Goal: Task Accomplishment & Management: Use online tool/utility

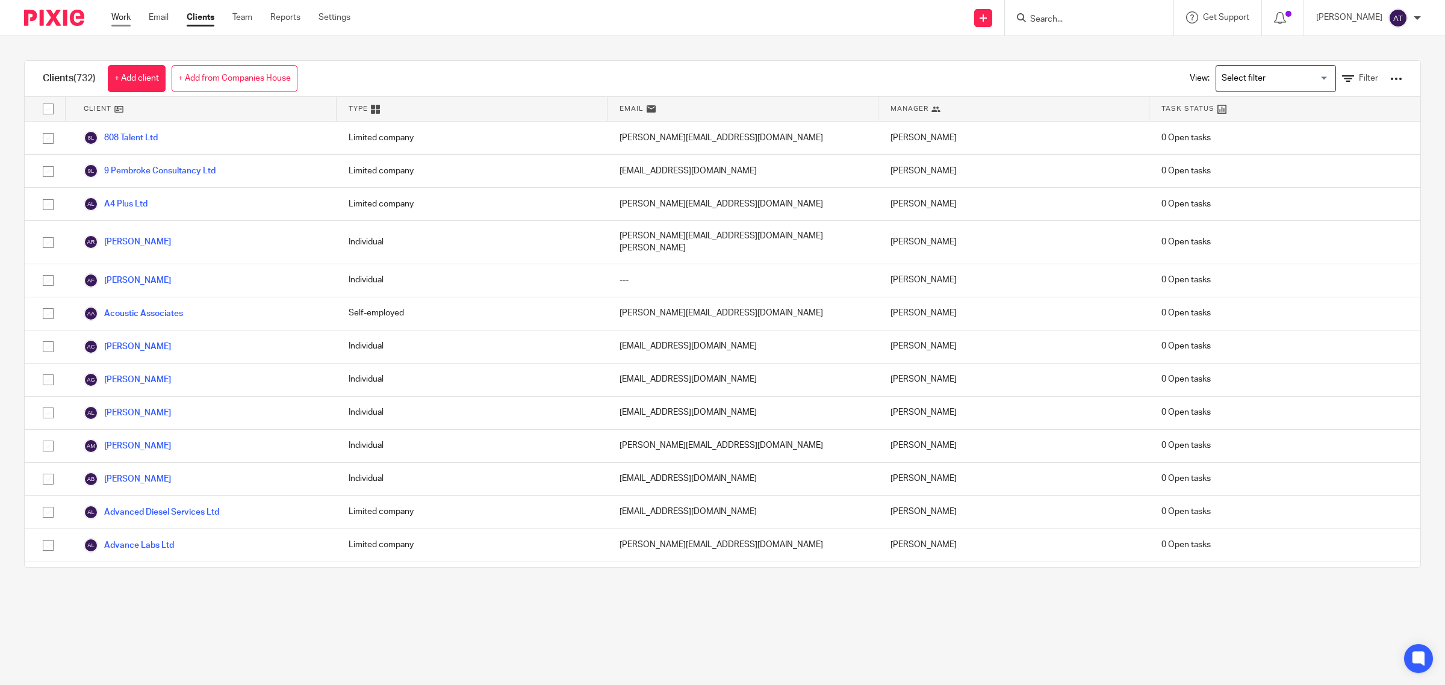
click at [120, 19] on link "Work" at bounding box center [120, 17] width 19 height 12
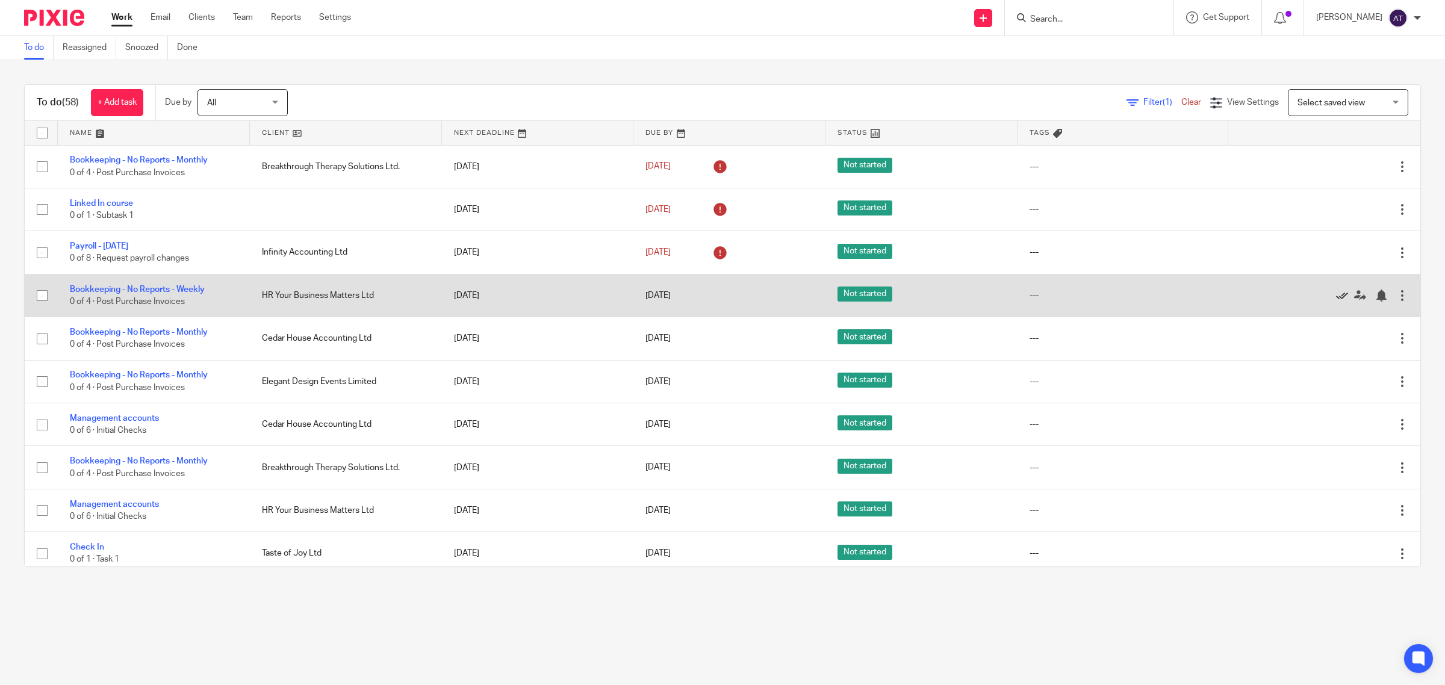
click at [1336, 299] on icon at bounding box center [1342, 296] width 12 height 12
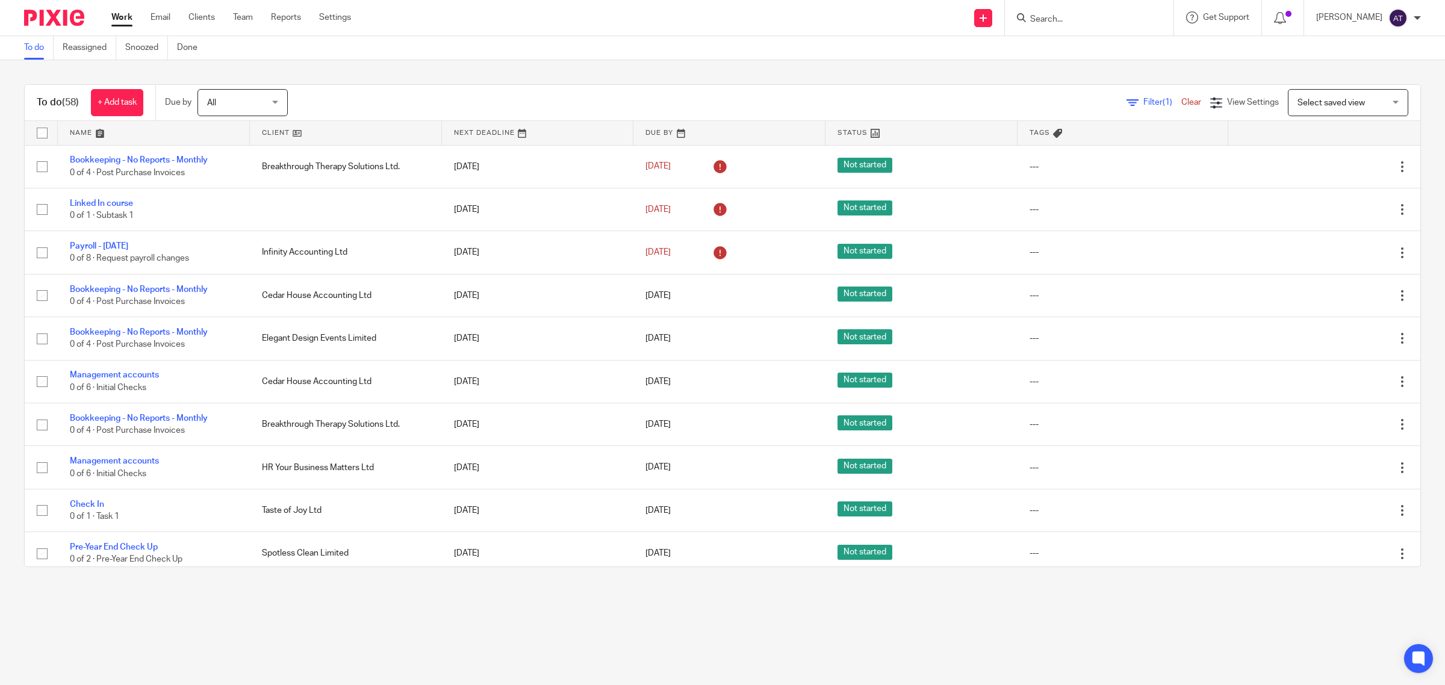
click at [1143, 100] on span "Filter (1)" at bounding box center [1162, 102] width 38 height 8
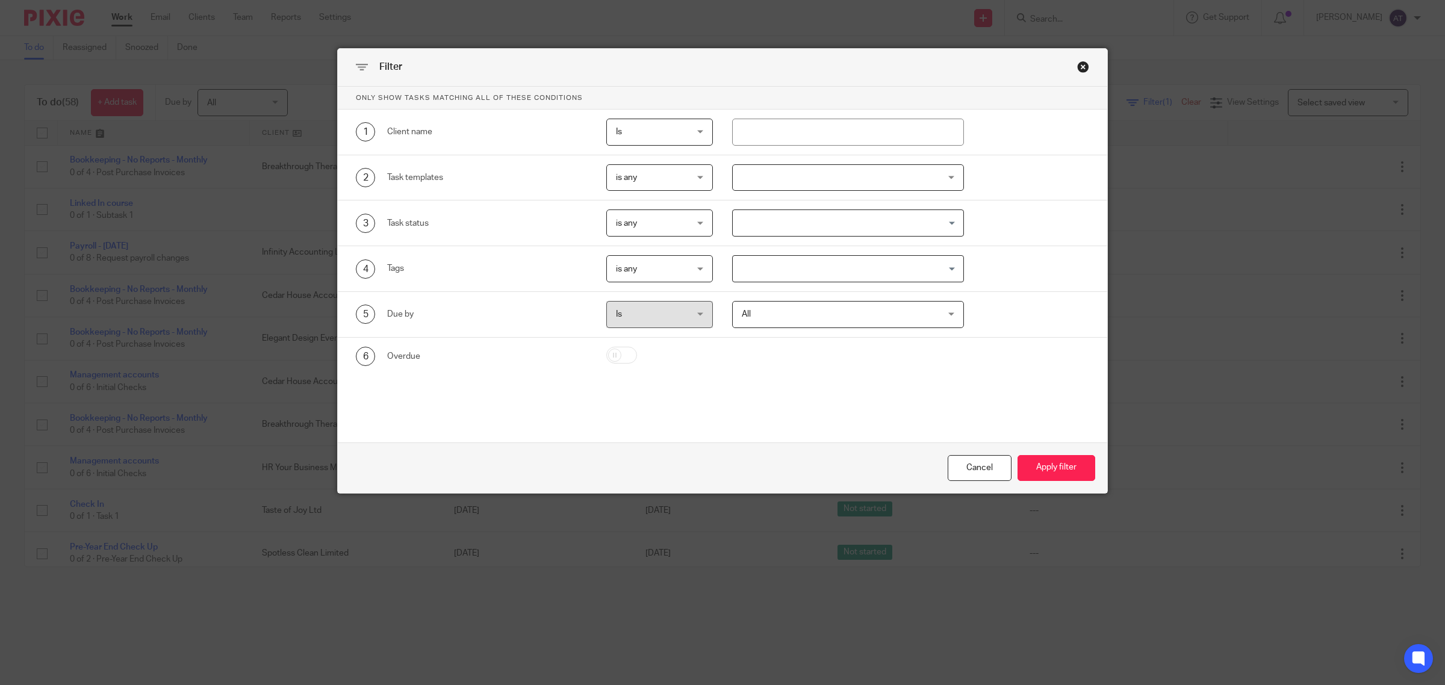
click at [776, 185] on div at bounding box center [848, 177] width 232 height 27
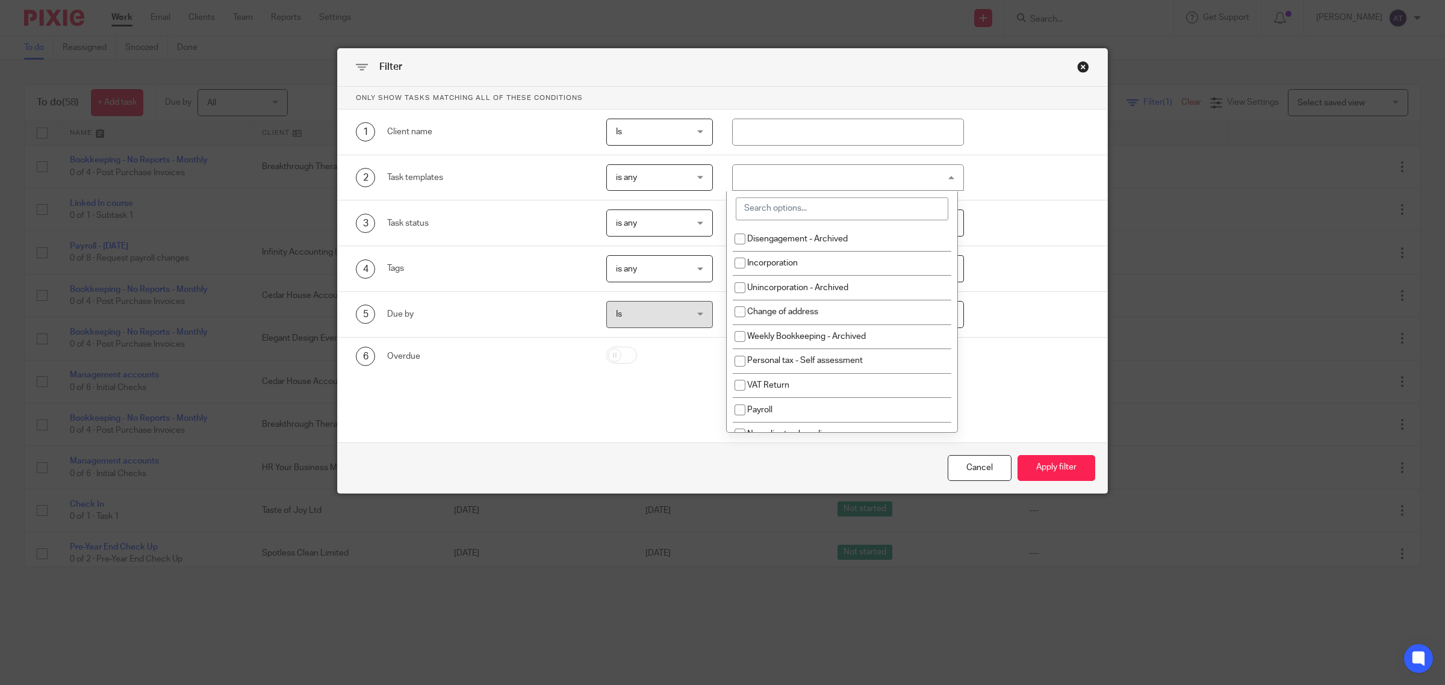
click at [799, 205] on input "search" at bounding box center [842, 209] width 213 height 23
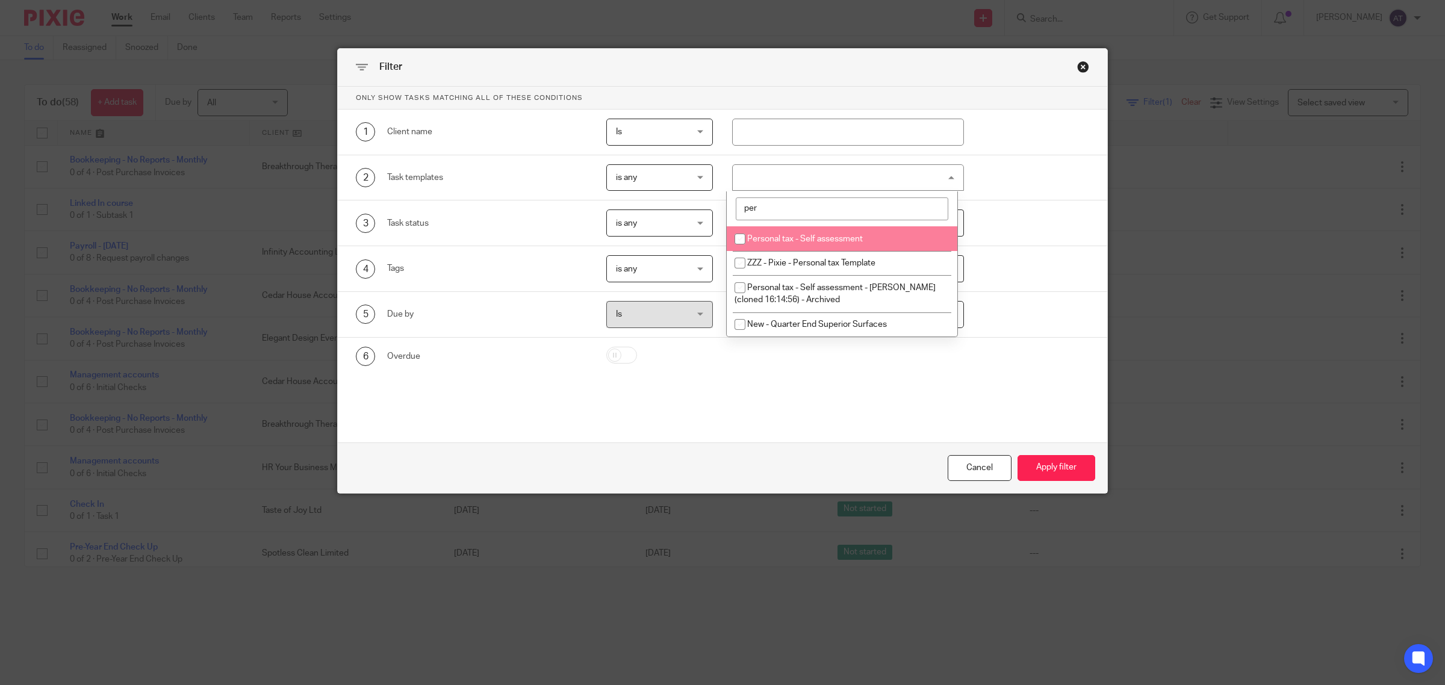
type input "per"
click at [801, 239] on span "Personal tax - Self assessment" at bounding box center [805, 239] width 116 height 8
checkbox input "true"
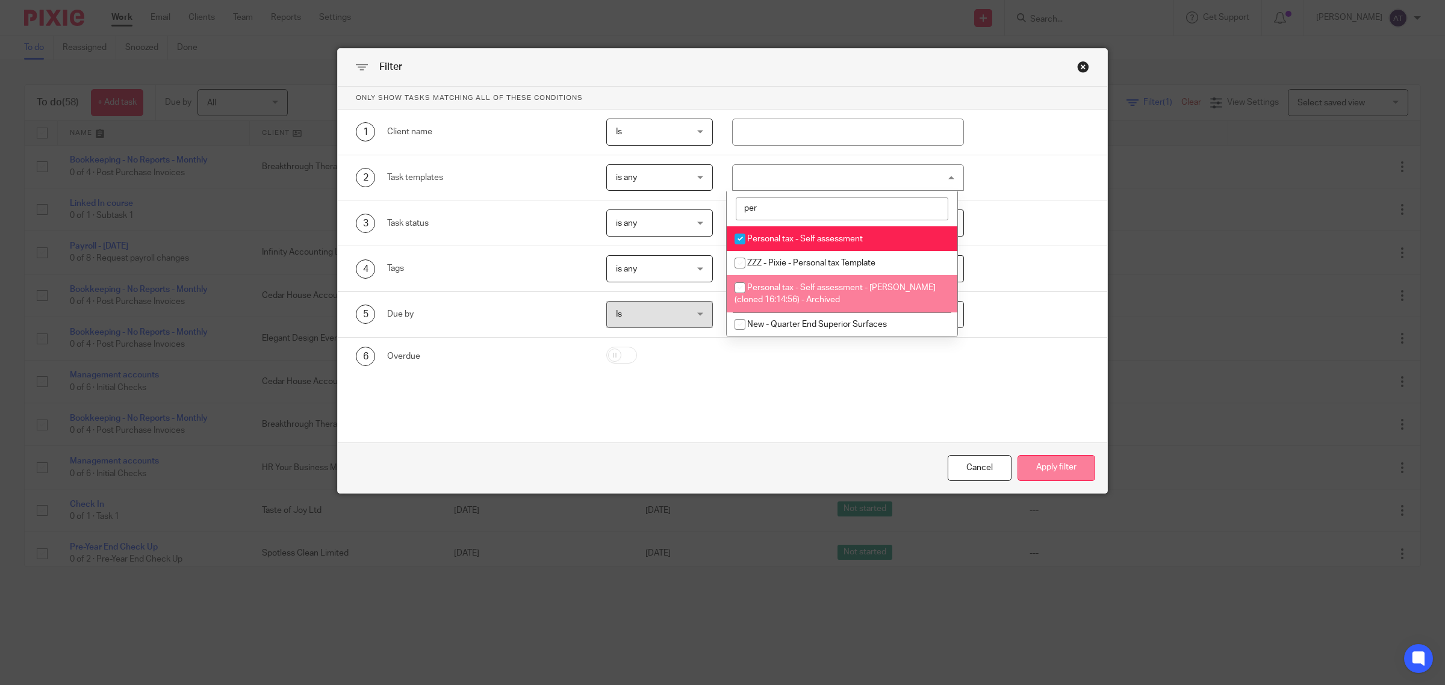
click at [1059, 471] on button "Apply filter" at bounding box center [1057, 468] width 78 height 26
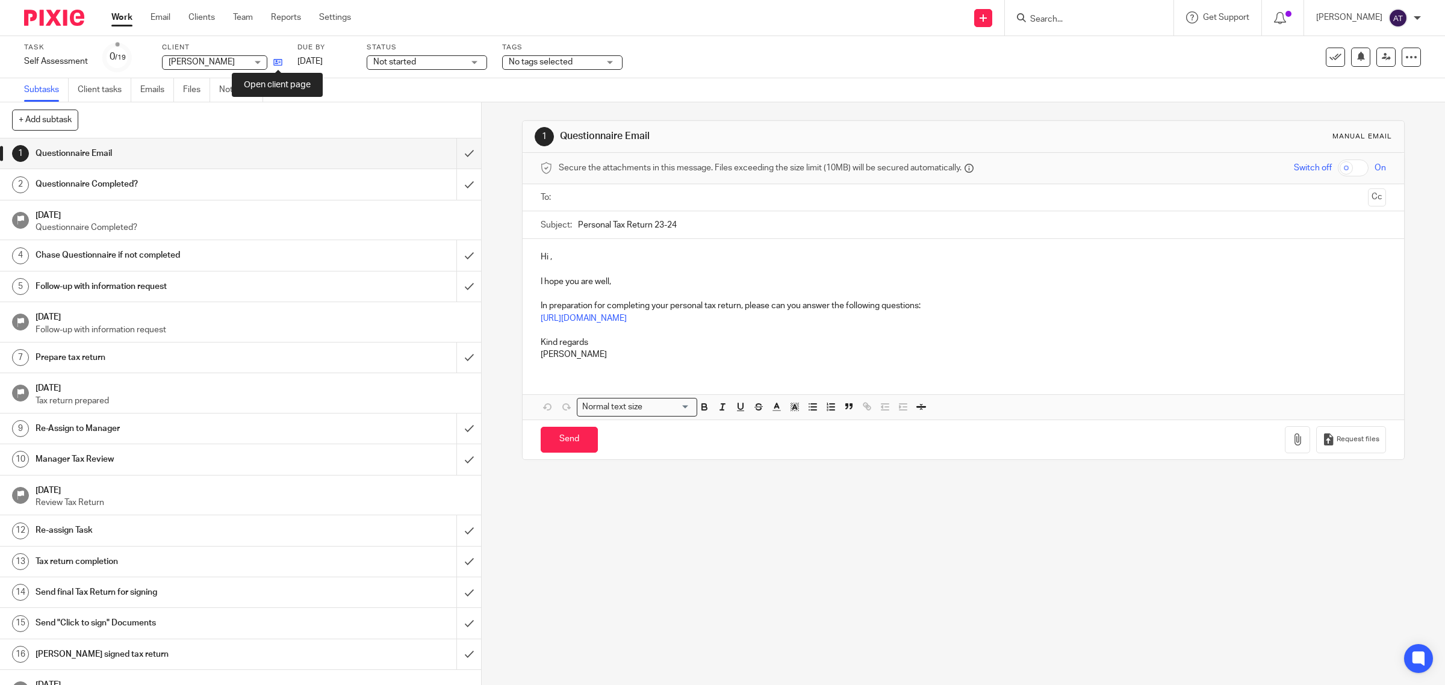
click at [280, 61] on icon at bounding box center [277, 62] width 9 height 9
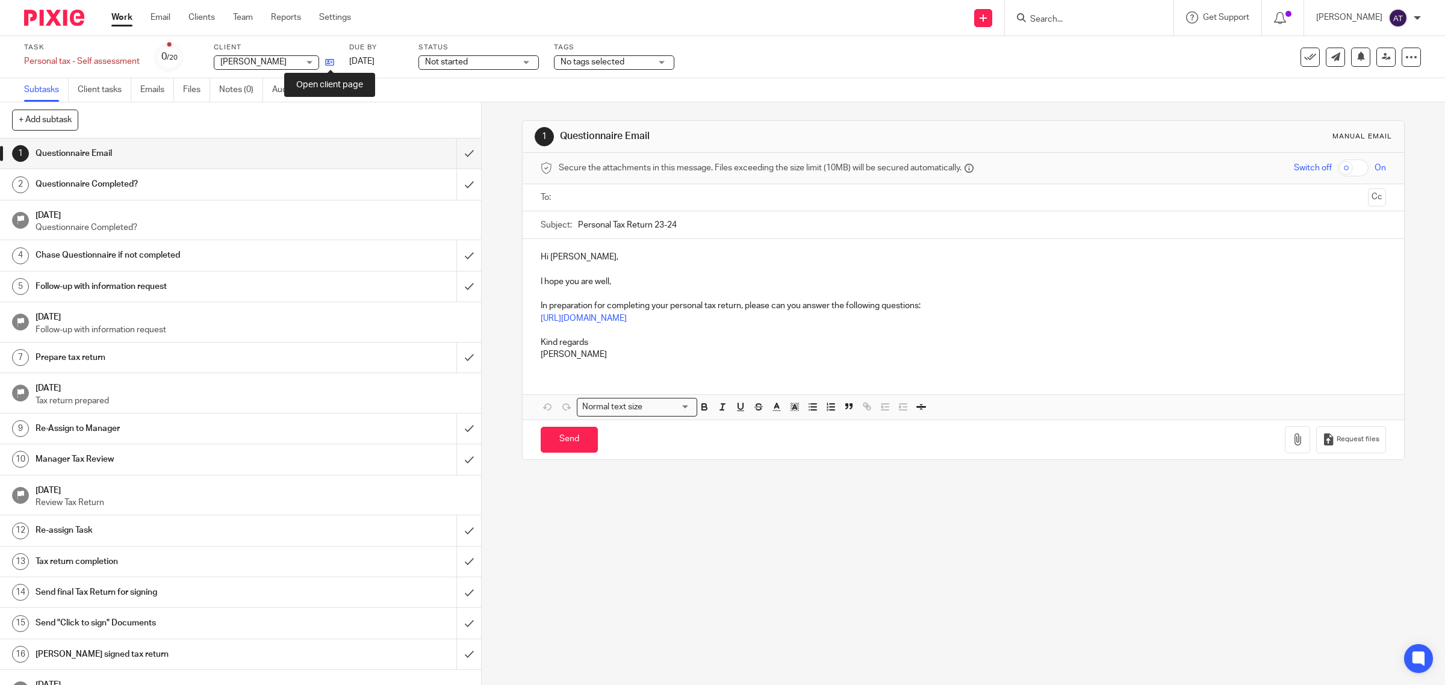
click at [332, 64] on icon at bounding box center [329, 62] width 9 height 9
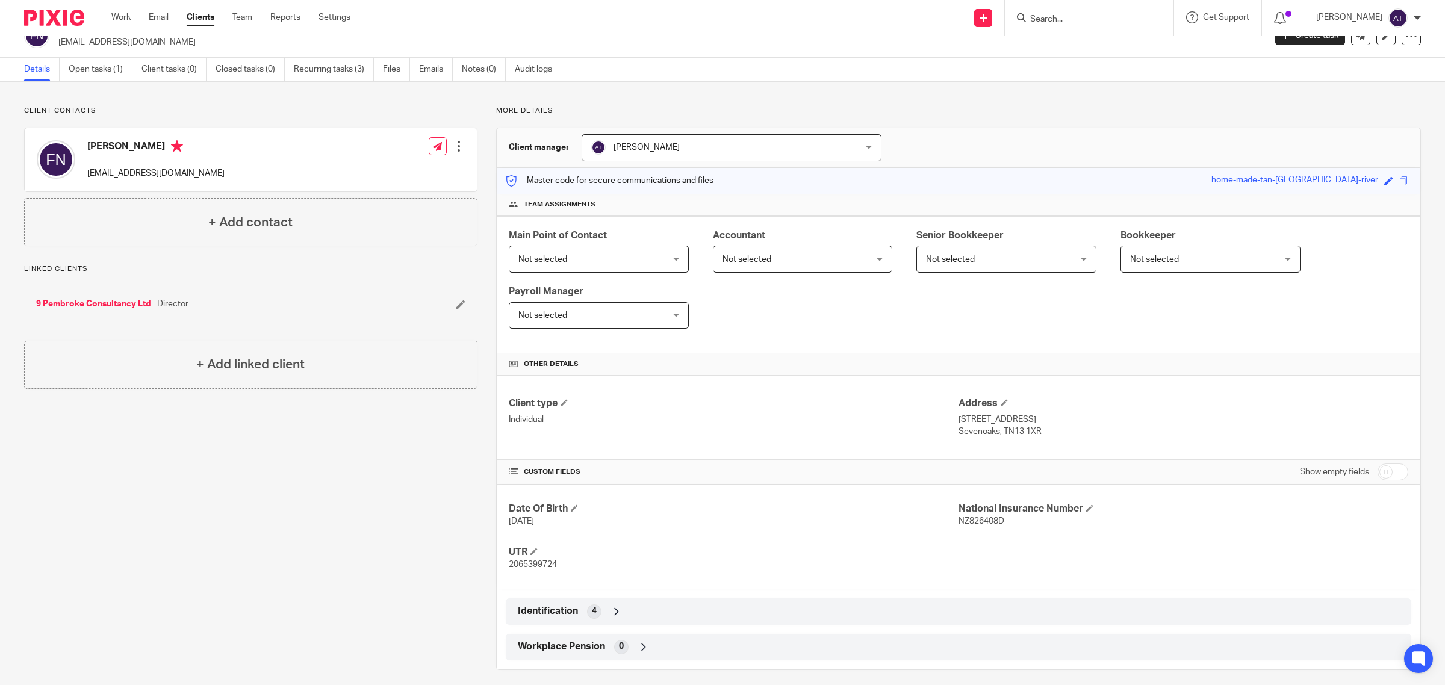
scroll to position [32, 0]
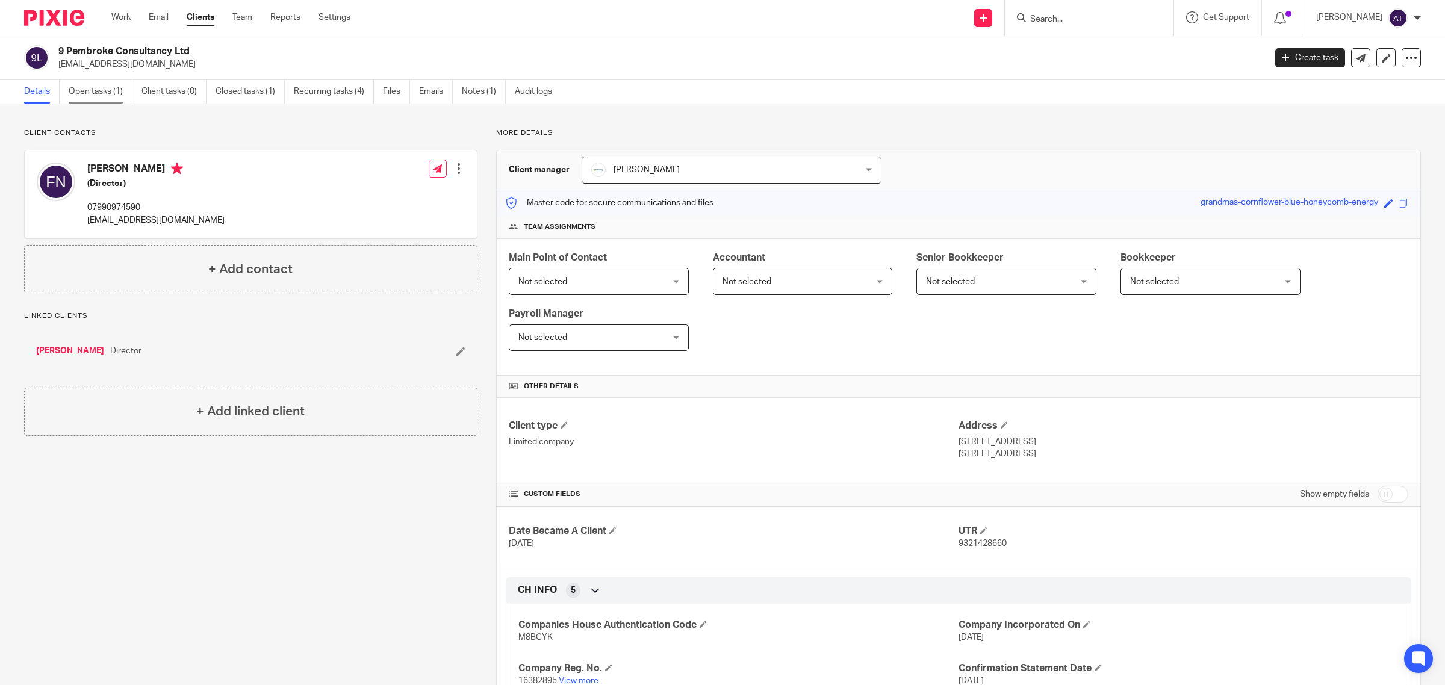
click at [107, 92] on link "Open tasks (1)" at bounding box center [101, 91] width 64 height 23
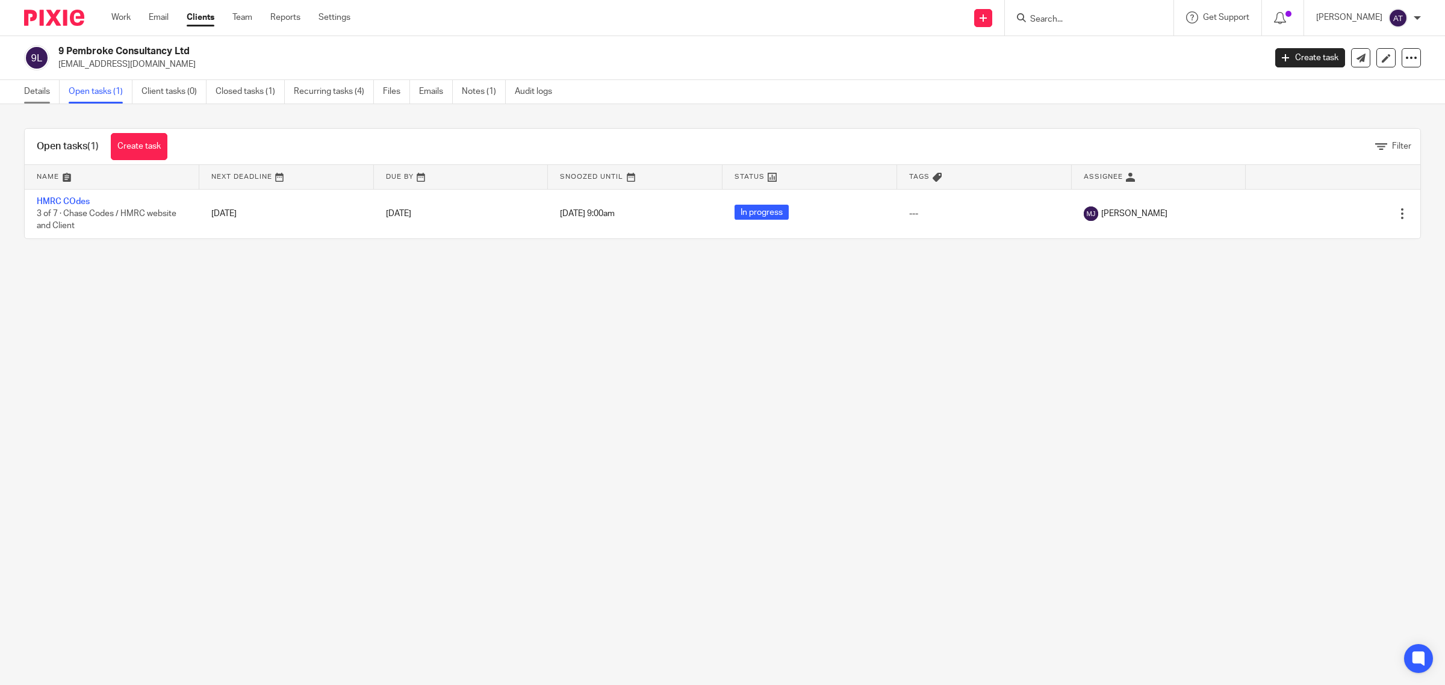
click at [37, 94] on link "Details" at bounding box center [42, 91] width 36 height 23
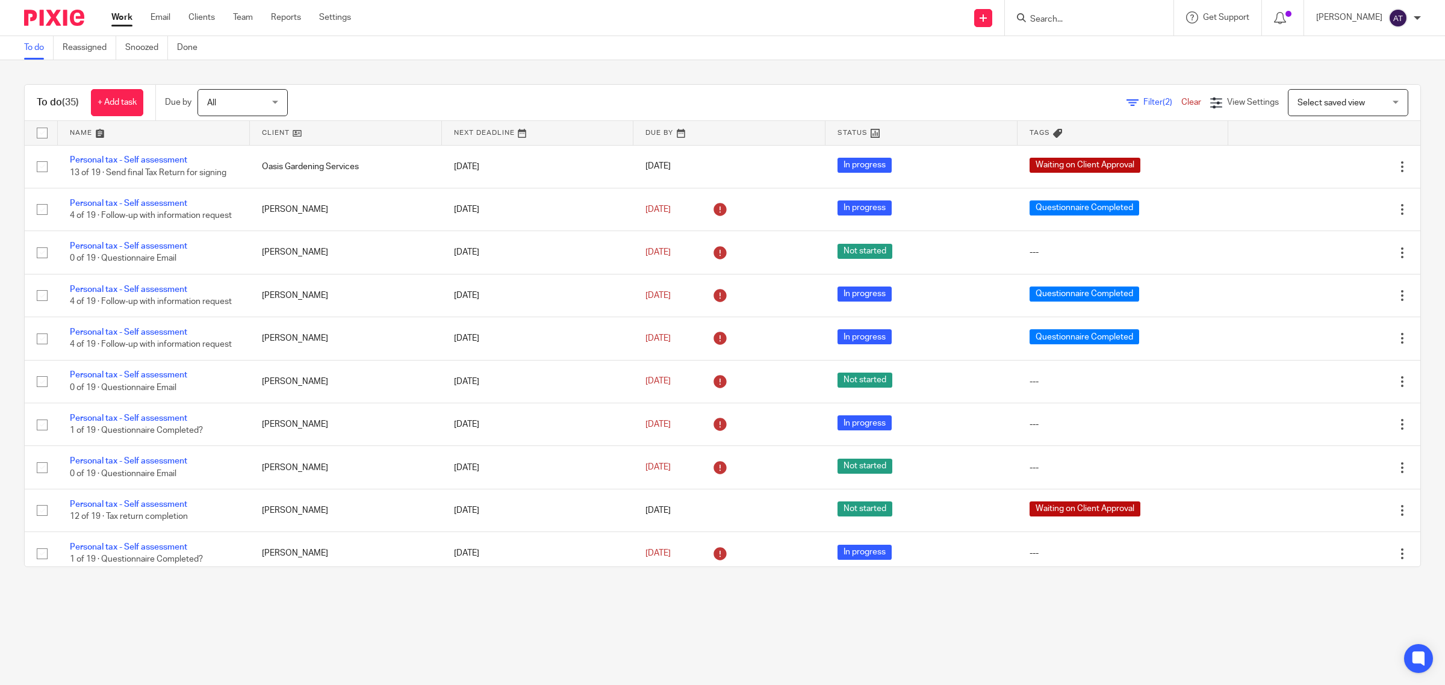
click at [1143, 104] on span "Filter (2)" at bounding box center [1162, 102] width 38 height 8
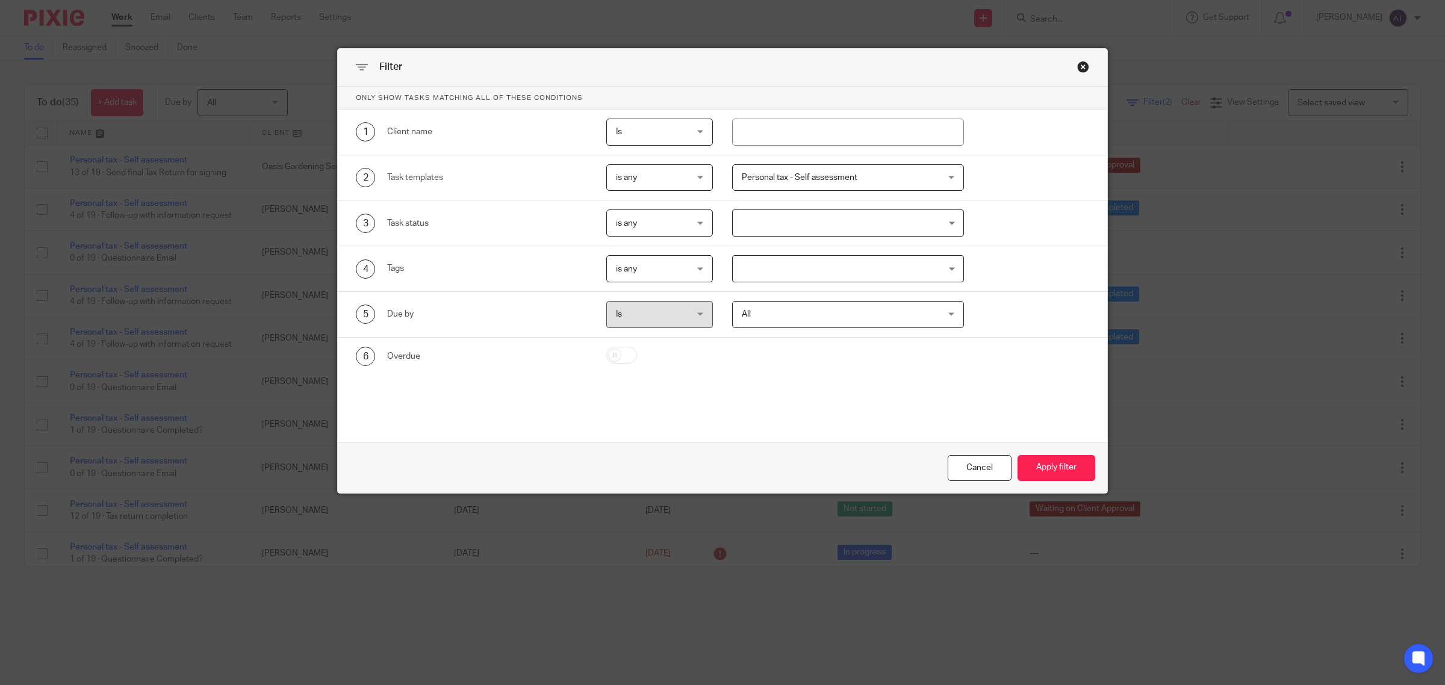
click at [666, 179] on span "is any" at bounding box center [654, 177] width 77 height 25
click at [661, 228] on li "is none" at bounding box center [654, 228] width 105 height 25
click at [824, 175] on span "Personal tax - Self assessment" at bounding box center [800, 177] width 116 height 8
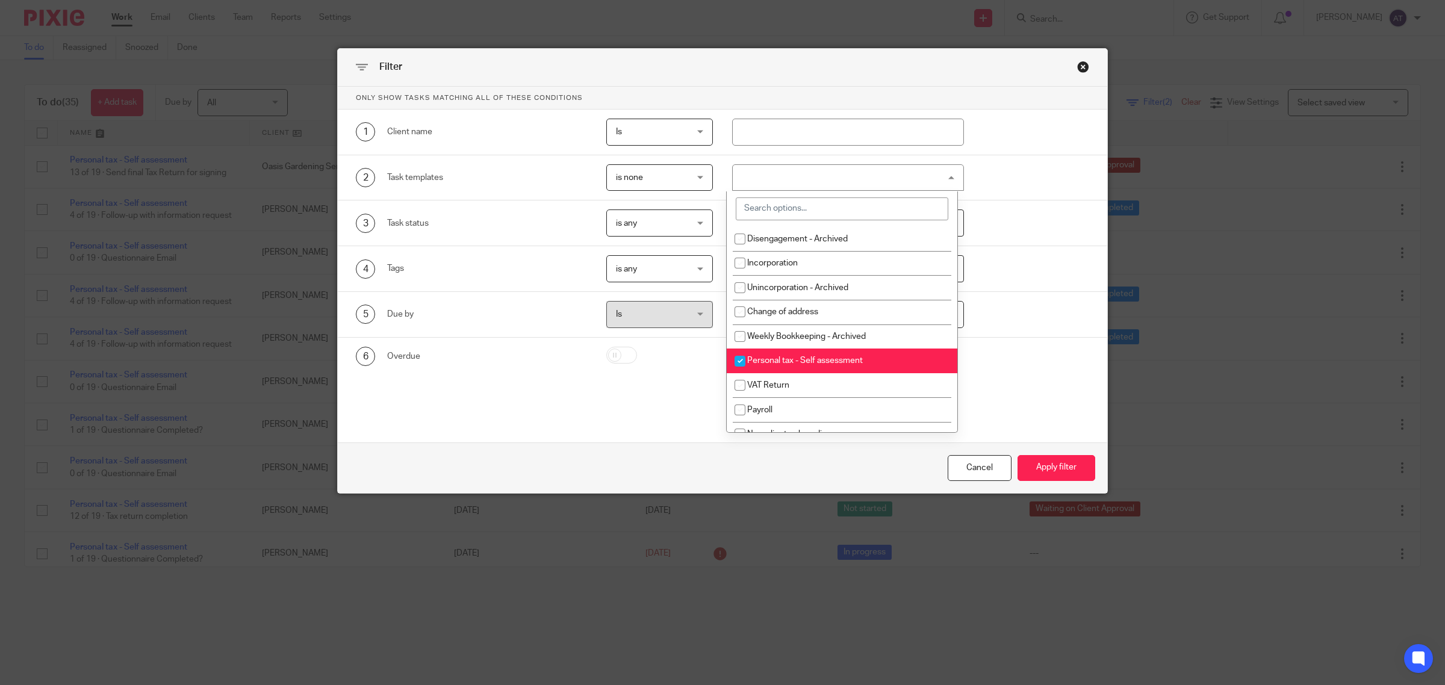
click at [742, 362] on input "checkbox" at bounding box center [740, 361] width 23 height 23
checkbox input "false"
click at [658, 396] on div "Only show tasks matching all of these conditions 1 Client name Is Is Is Is not …" at bounding box center [723, 248] width 770 height 322
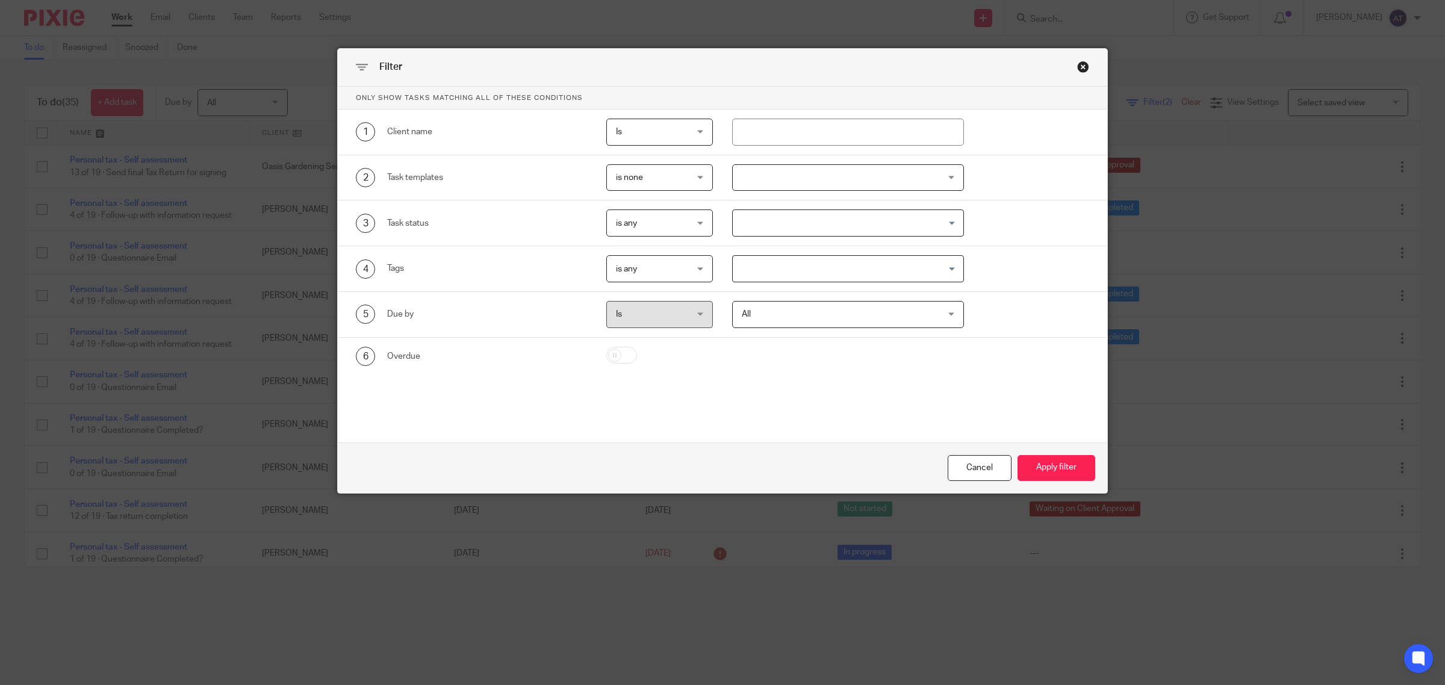
click at [677, 169] on span "is none" at bounding box center [654, 177] width 77 height 25
click at [647, 208] on li "is any" at bounding box center [654, 203] width 105 height 25
click at [804, 274] on input "Search for option" at bounding box center [845, 268] width 223 height 21
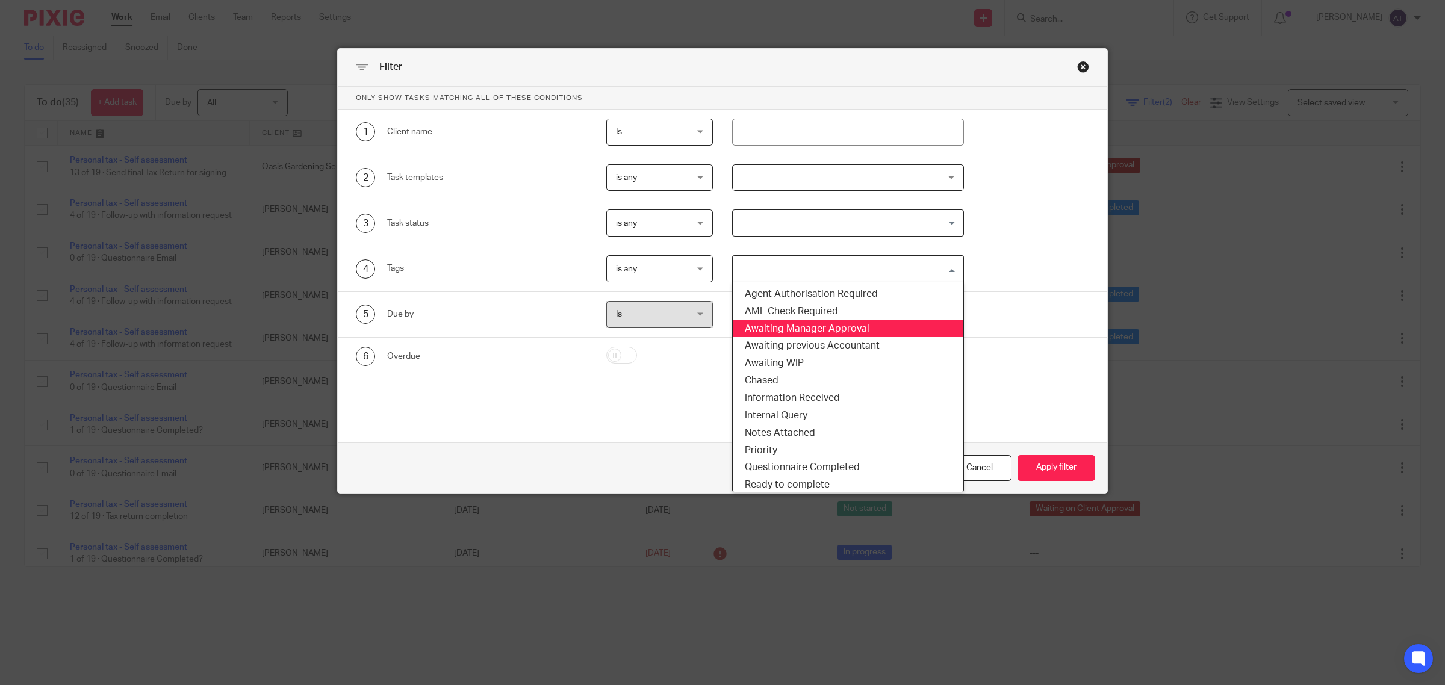
click at [812, 329] on li "Awaiting Manager Approval" at bounding box center [848, 328] width 231 height 17
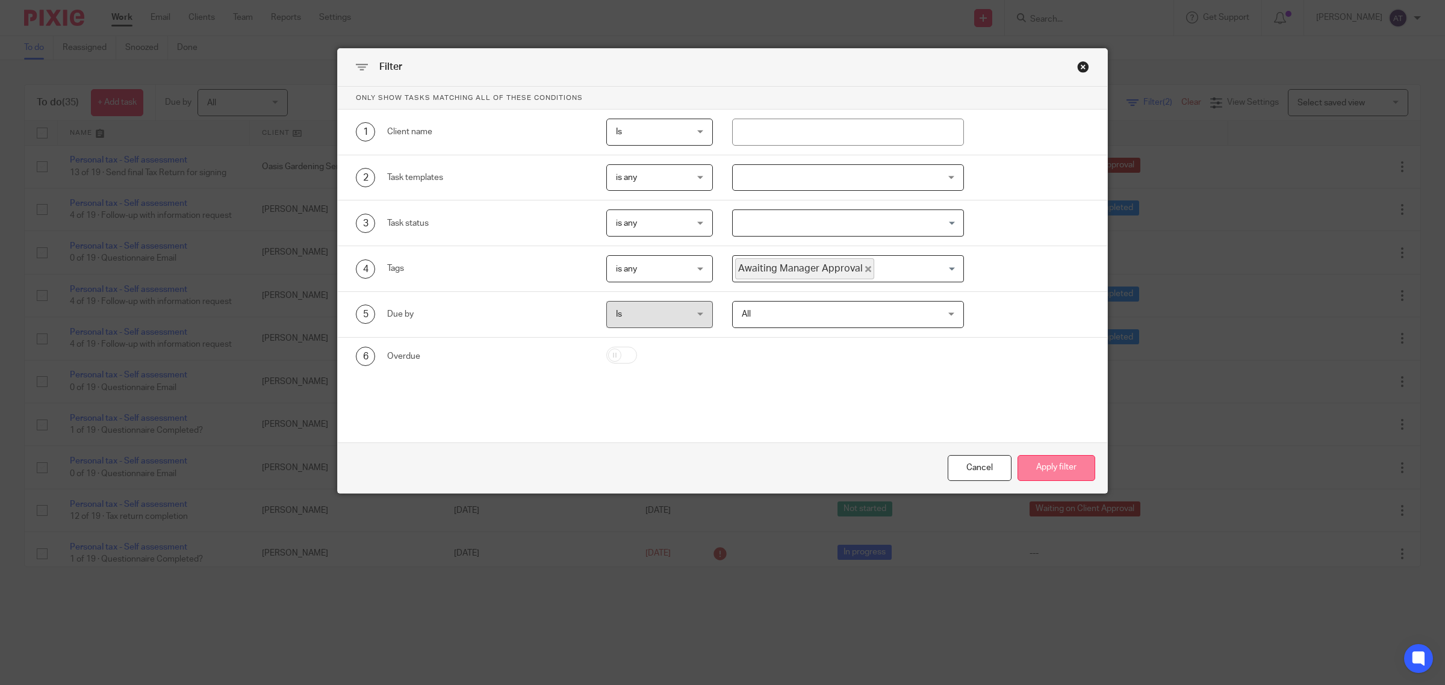
click at [1051, 467] on button "Apply filter" at bounding box center [1057, 468] width 78 height 26
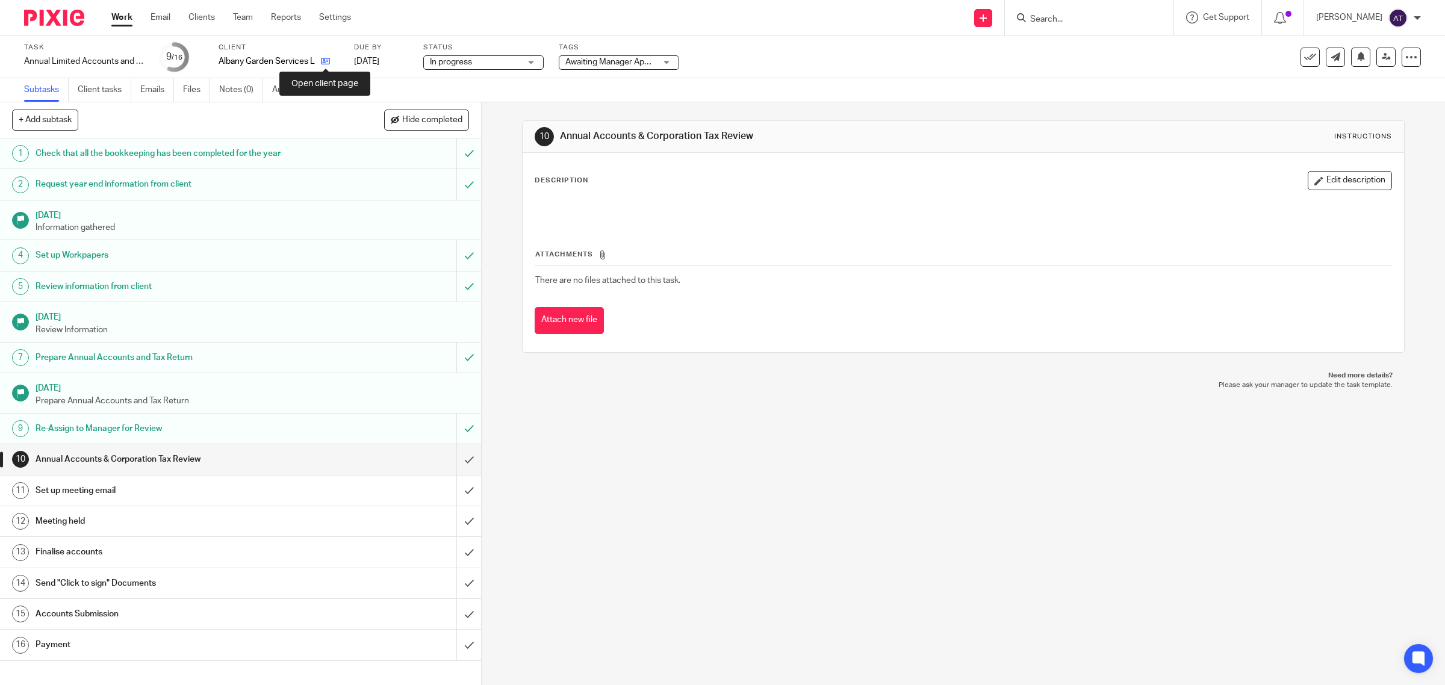
click at [323, 62] on icon at bounding box center [325, 61] width 9 height 9
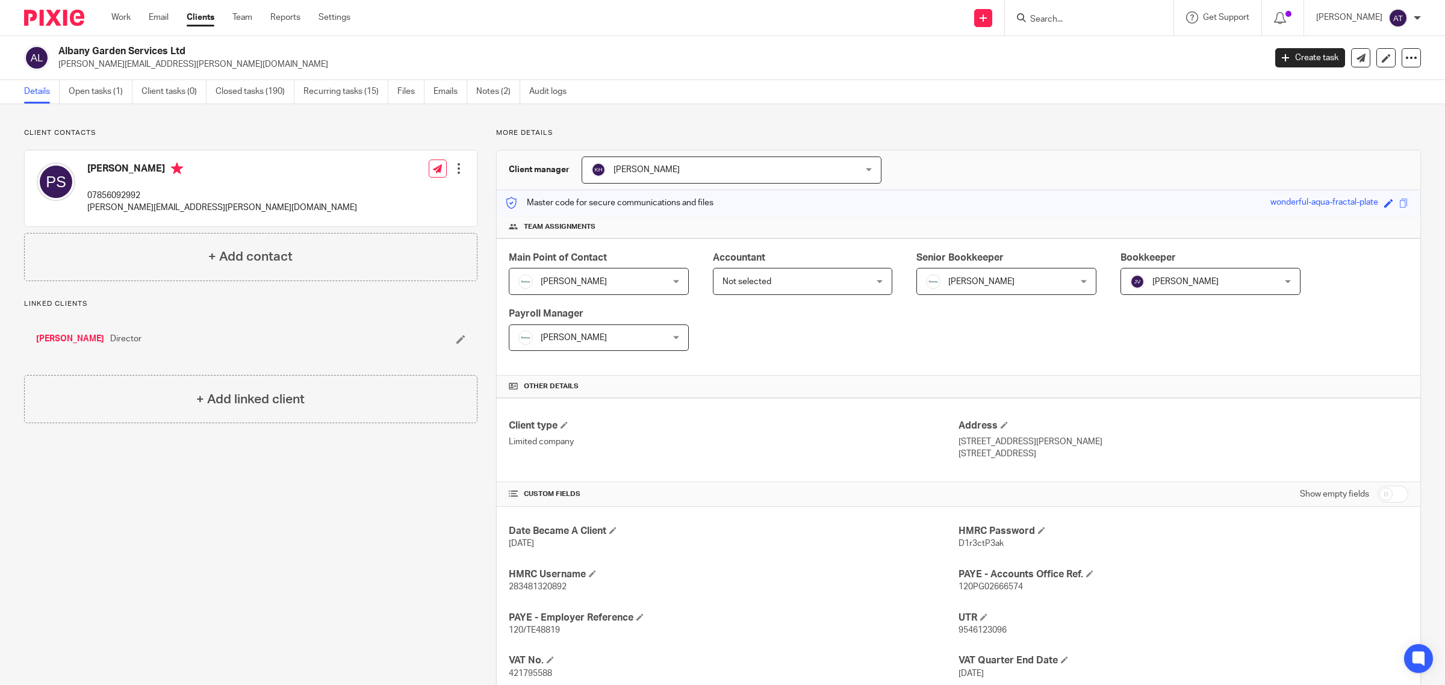
click at [1078, 22] on input "Search" at bounding box center [1083, 19] width 108 height 11
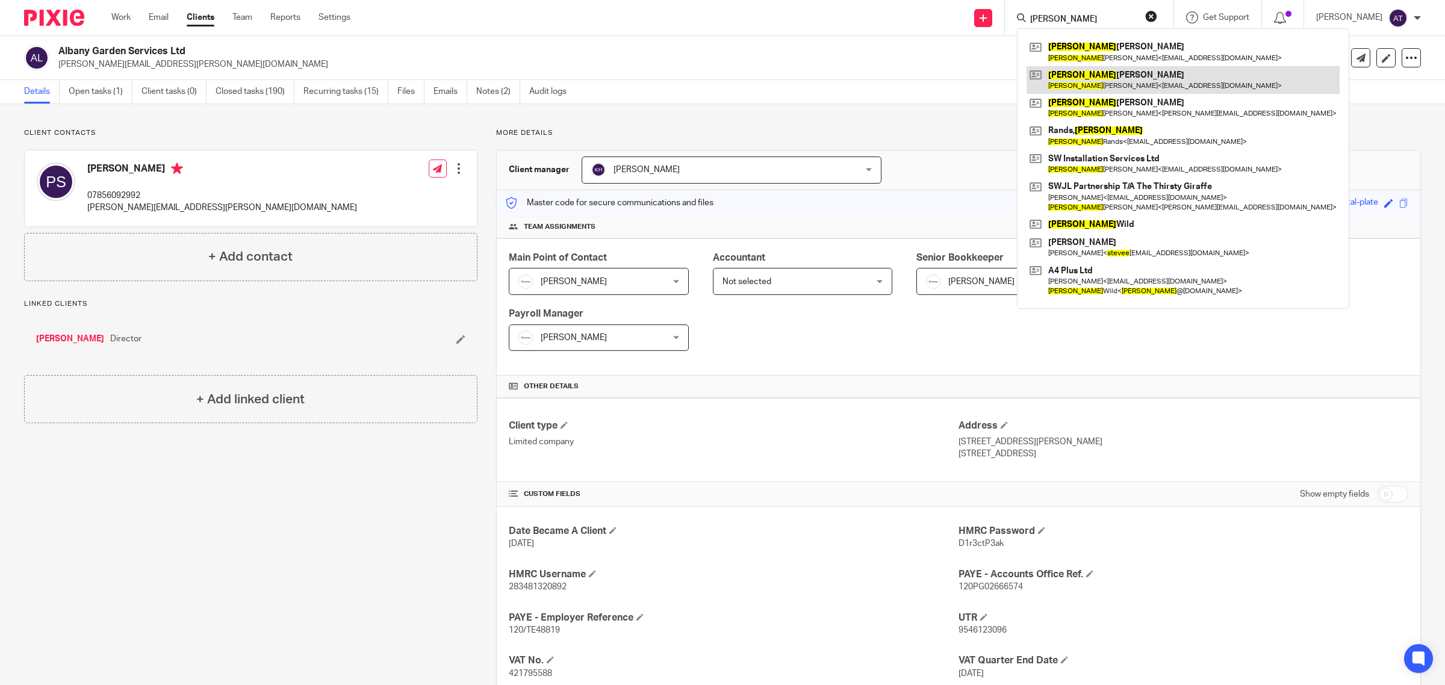
type input "steven"
click at [1103, 81] on link at bounding box center [1183, 80] width 313 height 28
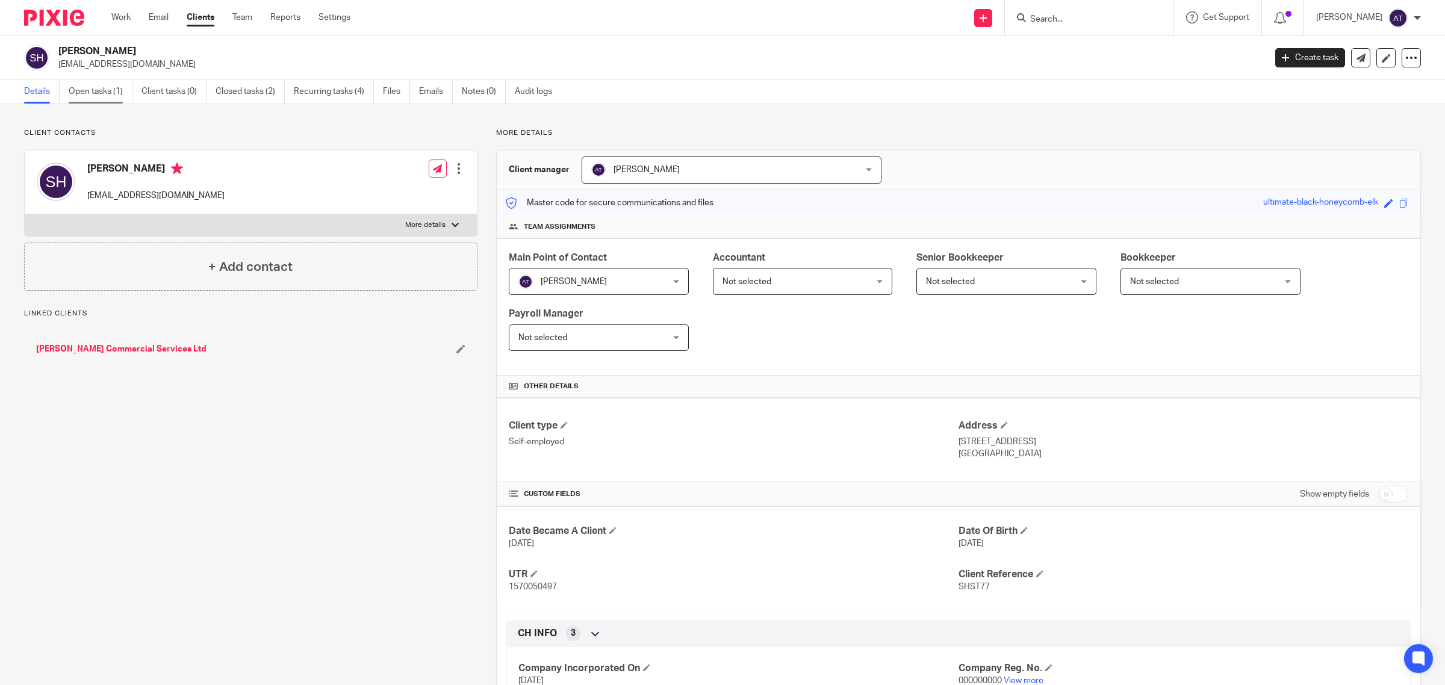
click at [108, 88] on link "Open tasks (1)" at bounding box center [101, 91] width 64 height 23
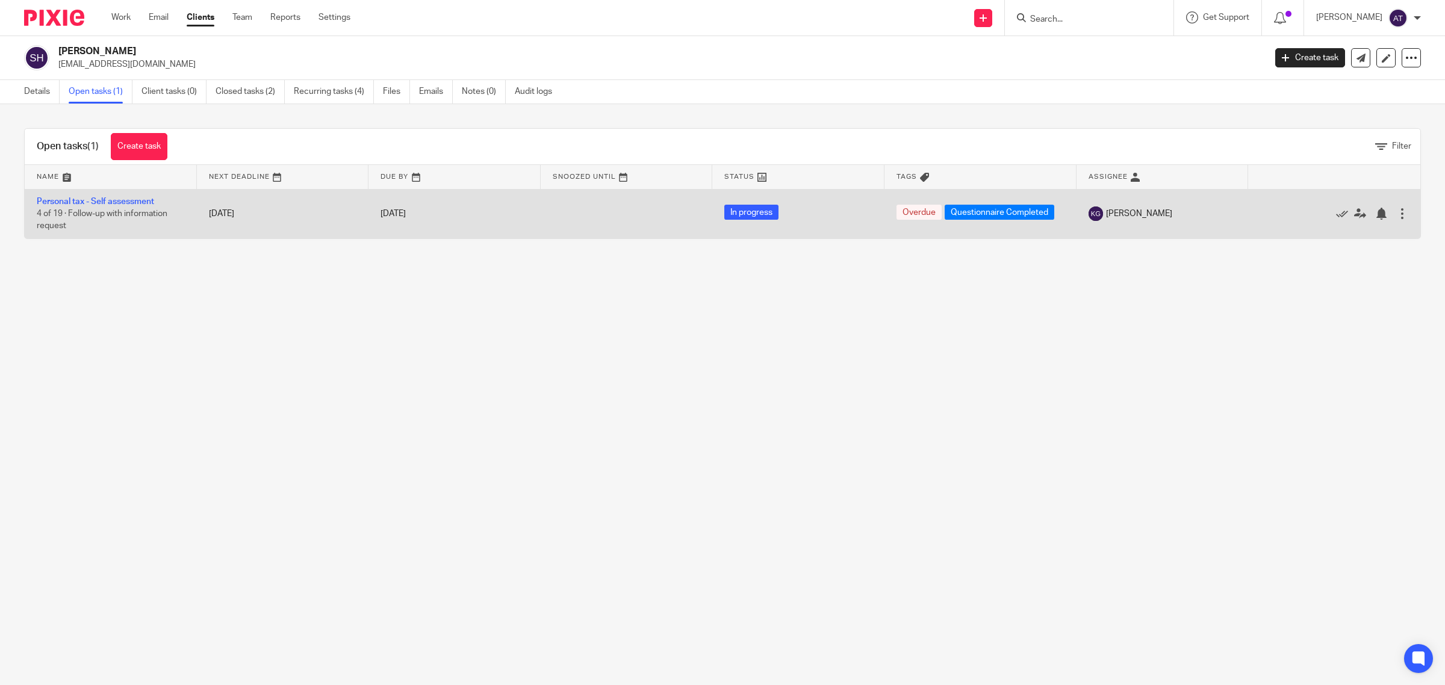
click at [261, 212] on td "[DATE]" at bounding box center [283, 213] width 172 height 49
click at [1354, 217] on icon at bounding box center [1360, 214] width 12 height 12
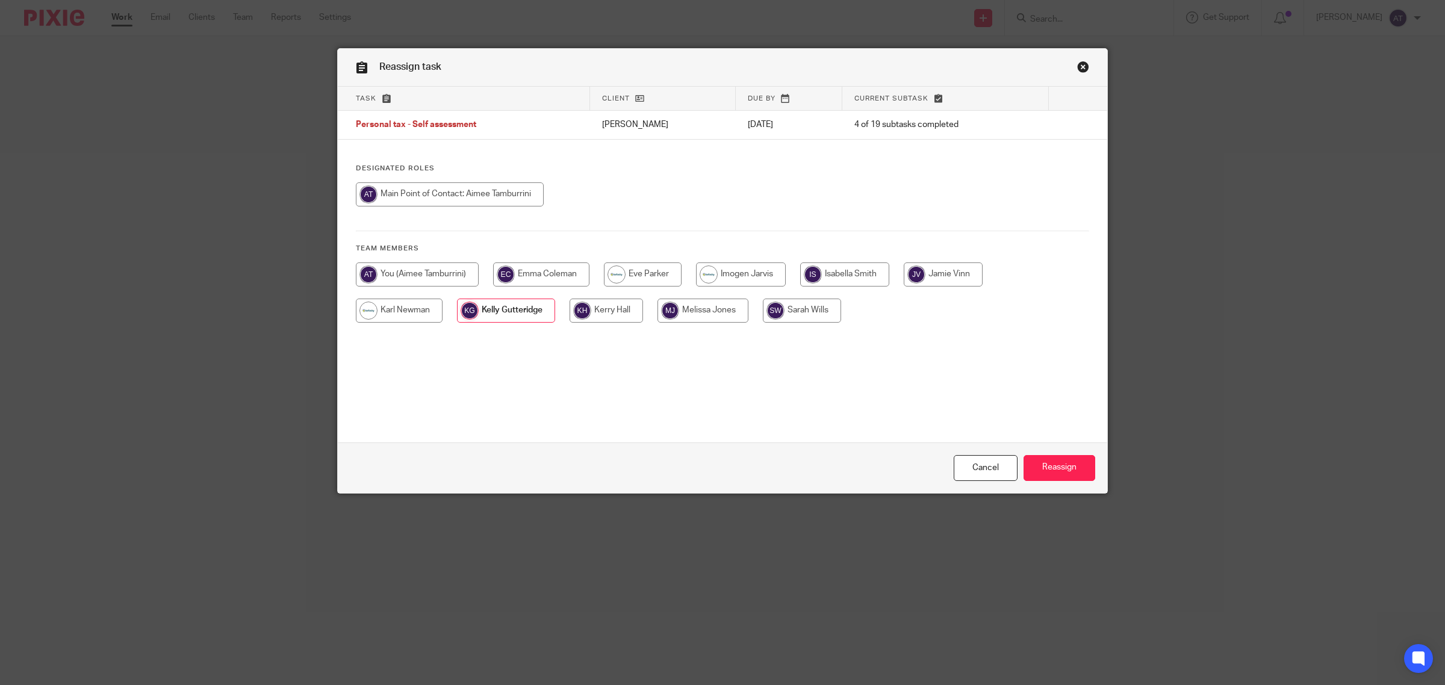
click at [431, 279] on input "radio" at bounding box center [417, 275] width 123 height 24
radio input "true"
click at [1040, 462] on input "Reassign" at bounding box center [1060, 468] width 72 height 26
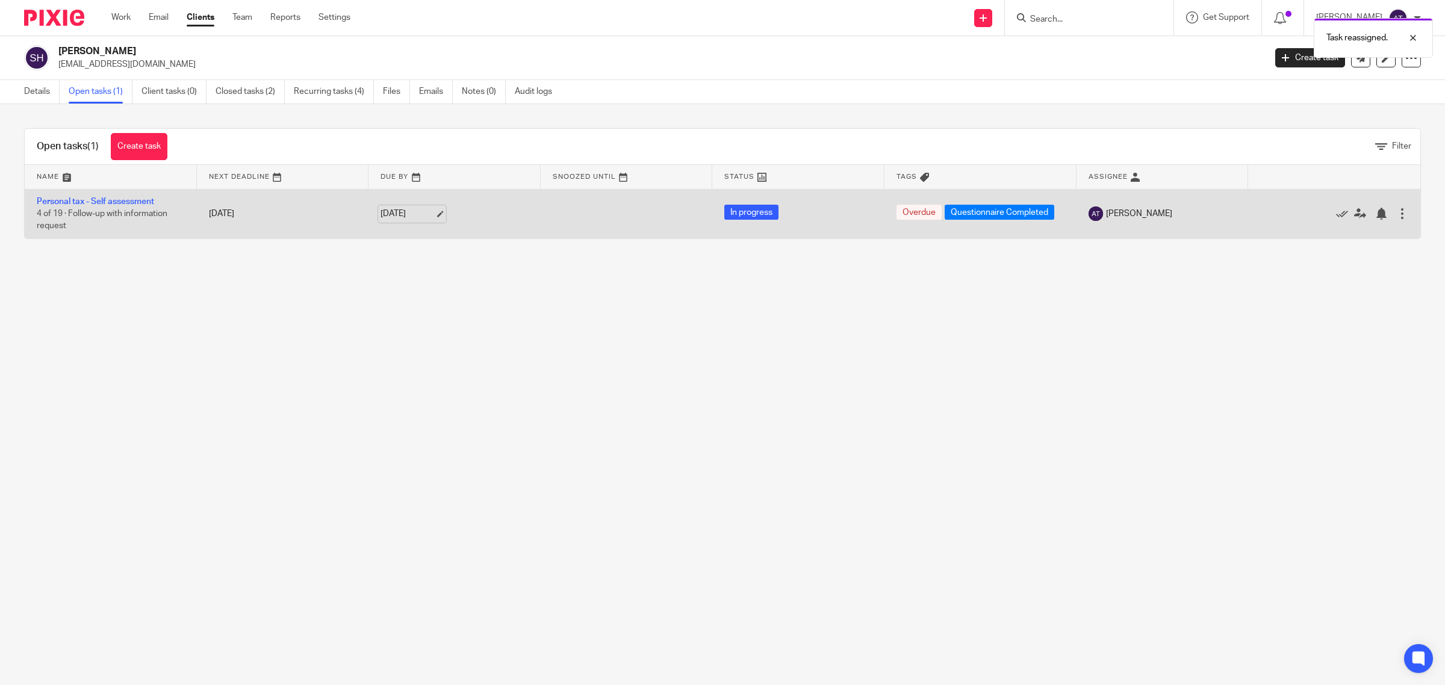
click at [381, 220] on link "[DATE]" at bounding box center [408, 214] width 54 height 13
click at [302, 222] on td "[DATE]" at bounding box center [283, 213] width 172 height 49
click at [238, 205] on td "20 May 2025" at bounding box center [283, 213] width 172 height 49
click at [1396, 213] on div at bounding box center [1402, 214] width 12 height 12
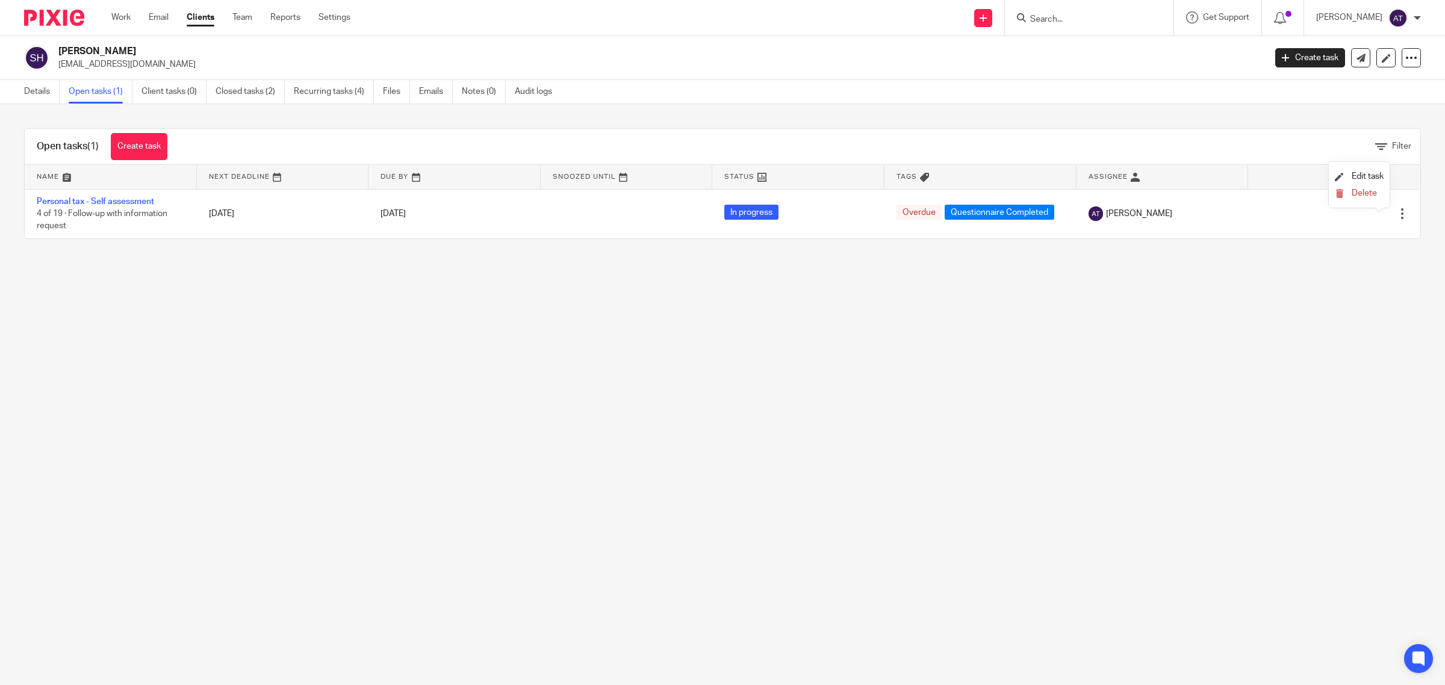
click at [1048, 387] on main "Steven Harris donposh1976@hotmail.co.uk Create task Update from Companies House…" at bounding box center [722, 342] width 1445 height 685
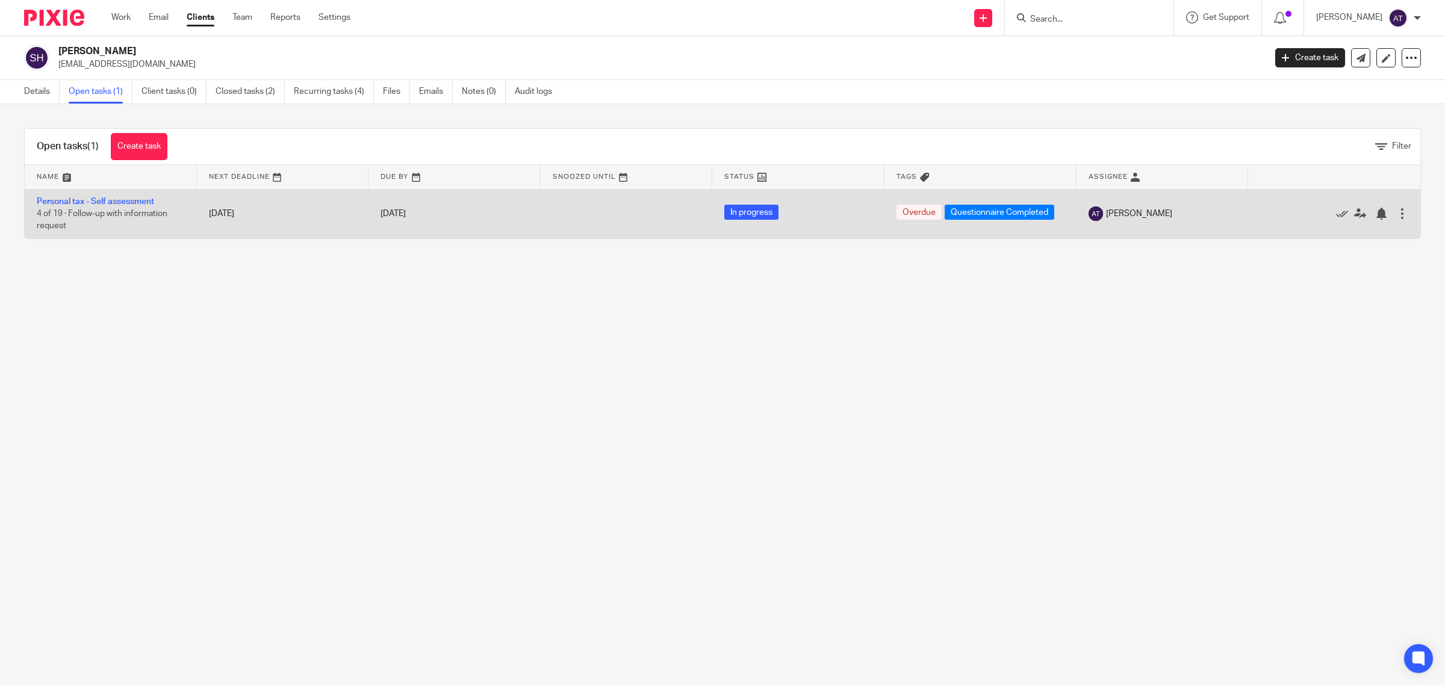
click at [75, 191] on td "Personal tax - Self assessment 4 of 19 · Follow-up with information request" at bounding box center [111, 213] width 172 height 49
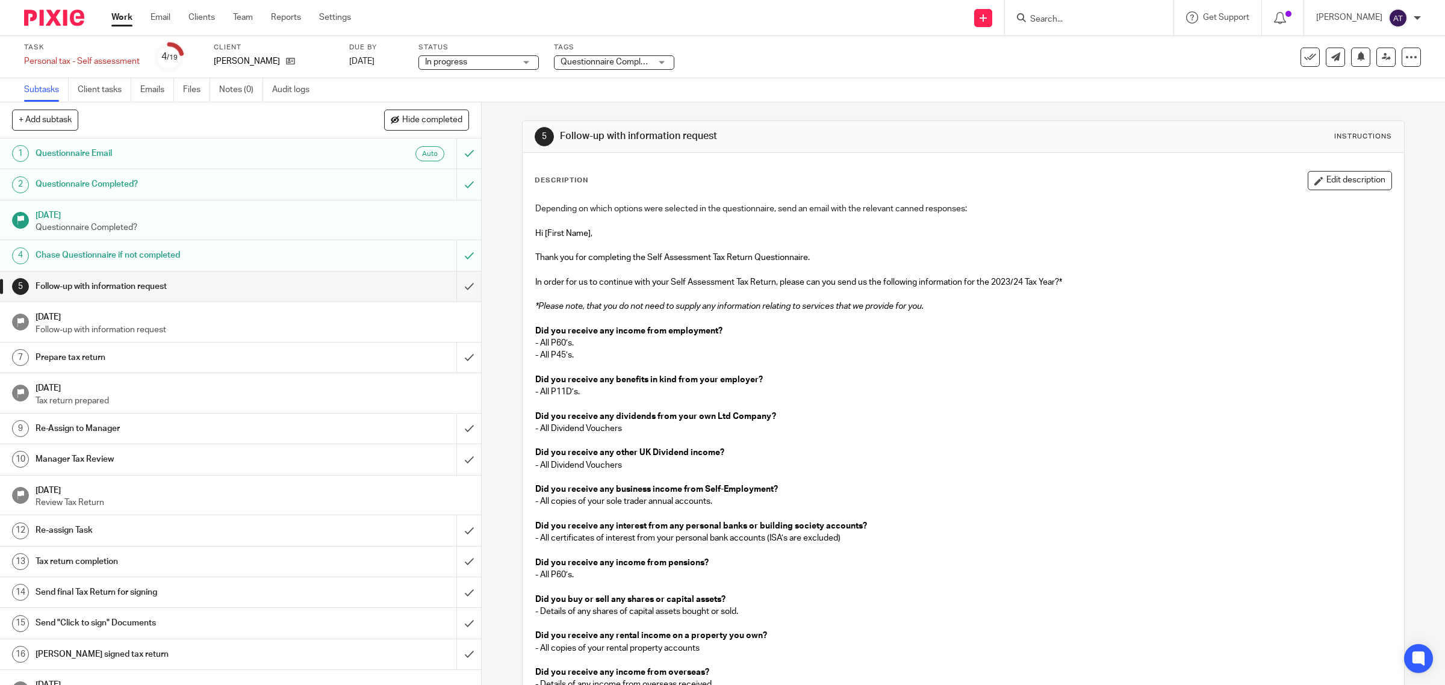
click at [615, 64] on span "Questionnaire Completed" at bounding box center [610, 62] width 98 height 8
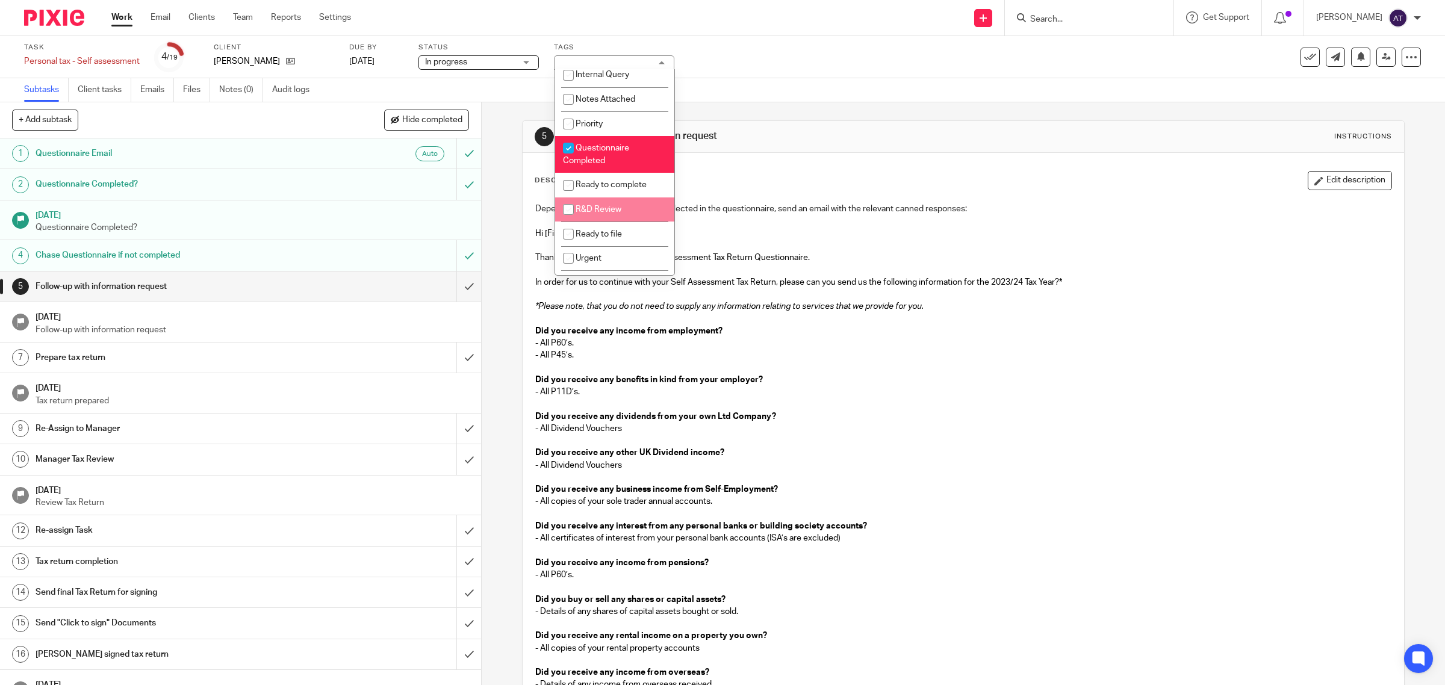
scroll to position [226, 0]
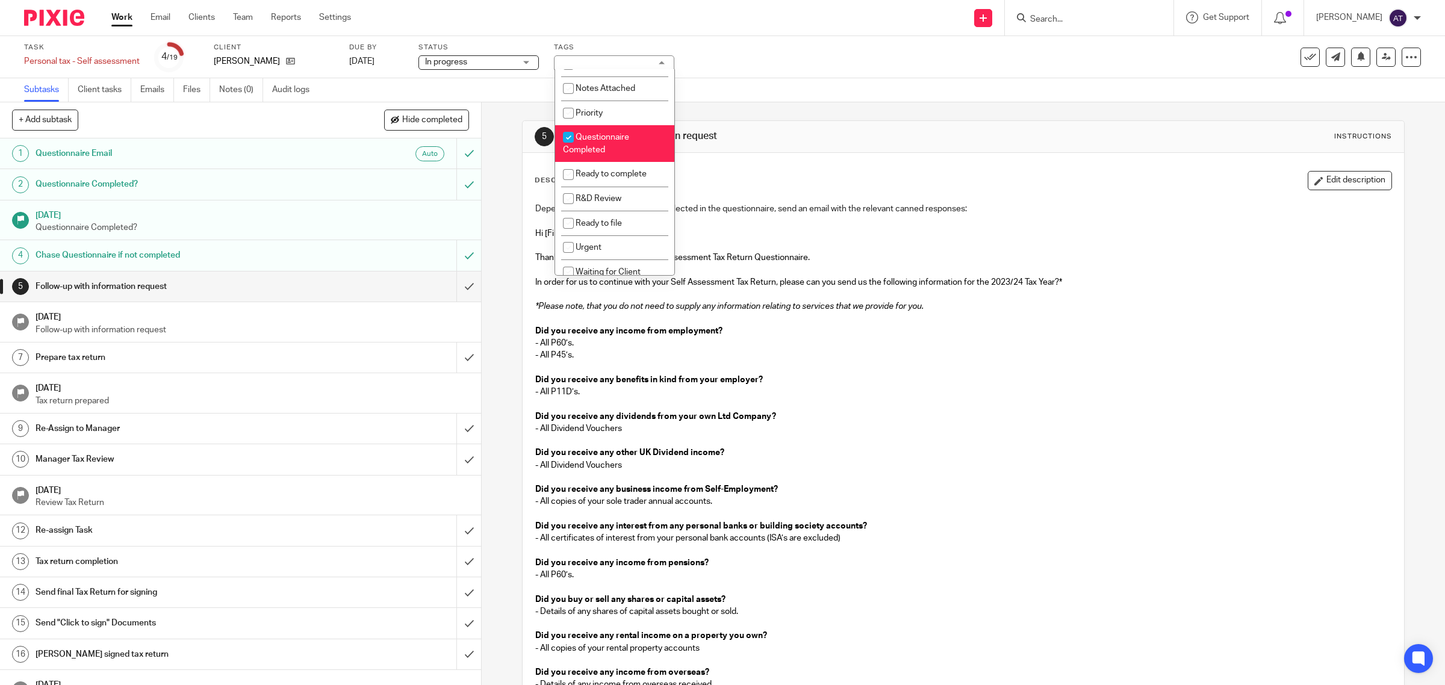
click at [609, 162] on li "Questionnaire Completed" at bounding box center [614, 143] width 119 height 37
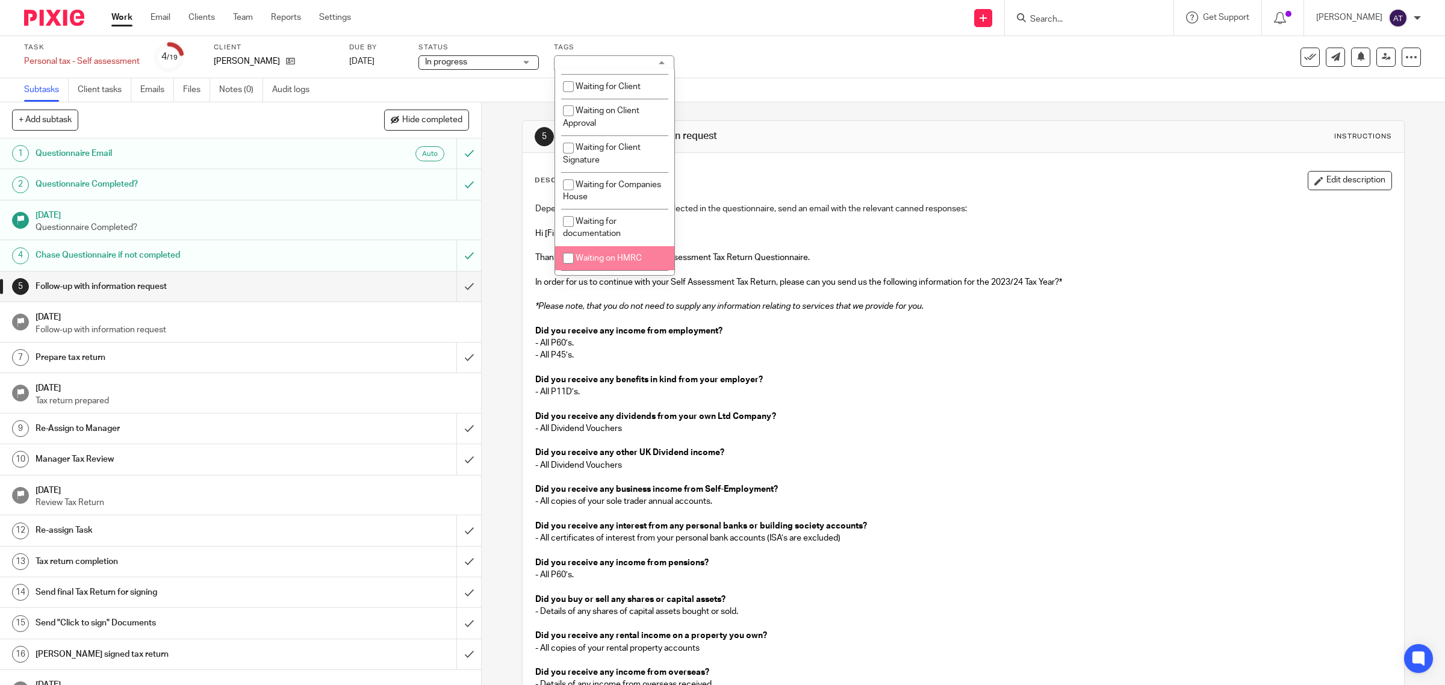
scroll to position [261, 0]
click at [621, 119] on li "Questionnaire Completed" at bounding box center [614, 108] width 119 height 37
checkbox input "true"
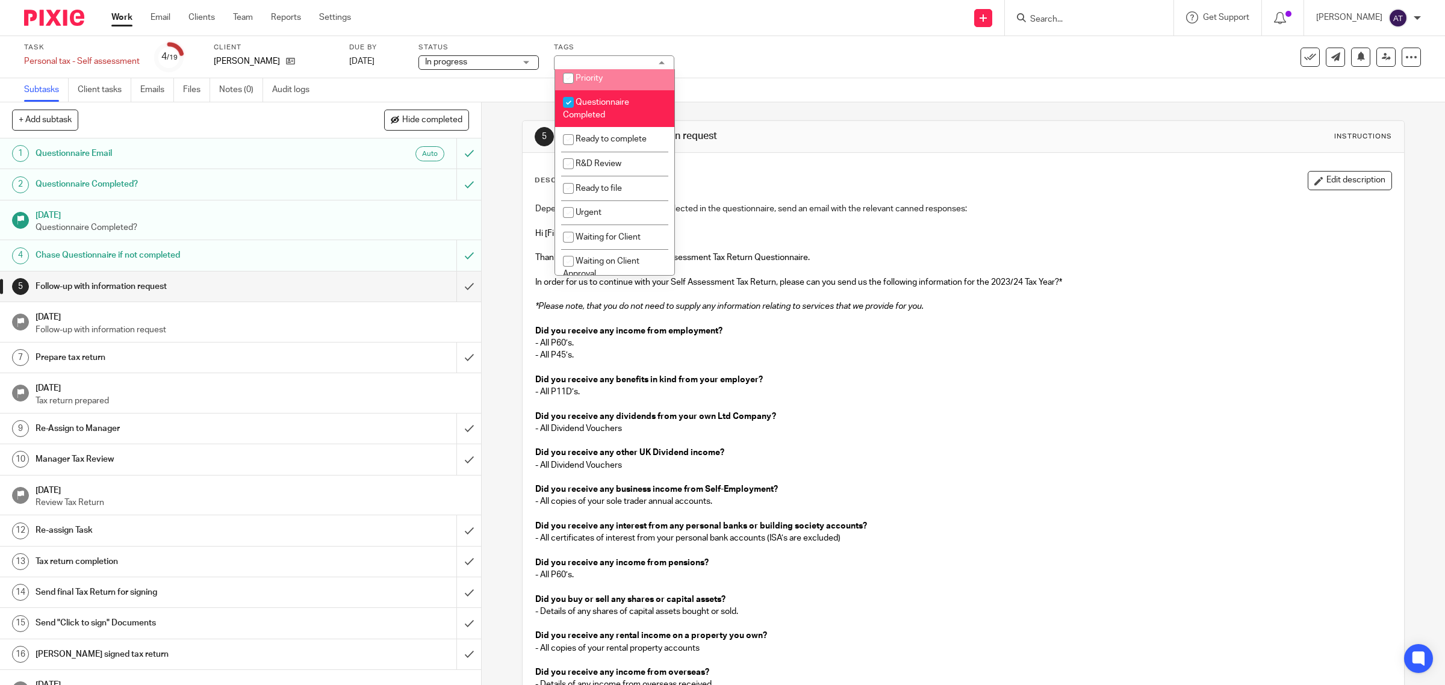
click at [606, 90] on li "Priority" at bounding box center [614, 78] width 119 height 25
checkbox input "true"
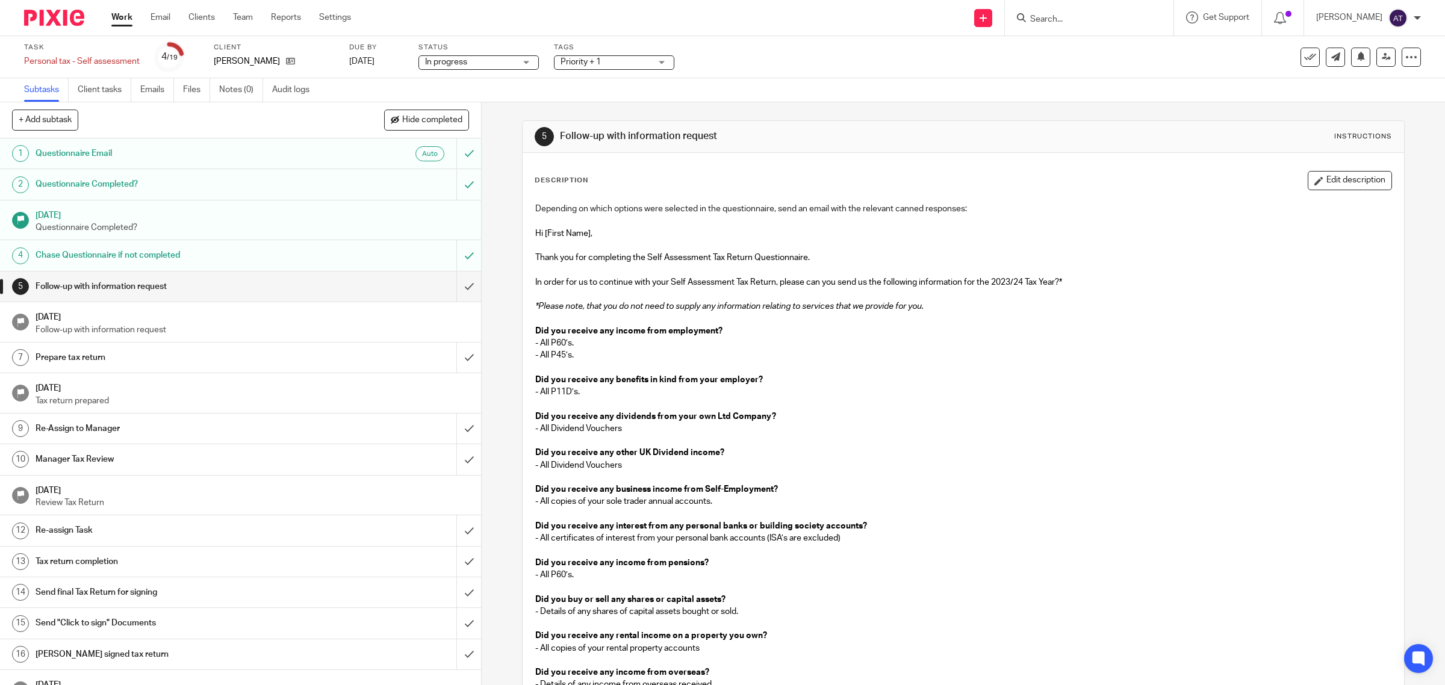
drag, startPoint x: 1027, startPoint y: 21, endPoint x: 1033, endPoint y: 20, distance: 6.7
click at [1027, 21] on div at bounding box center [1087, 17] width 140 height 15
click at [1043, 19] on input "Search" at bounding box center [1083, 19] width 108 height 11
type input "avon"
click at [1075, 48] on link at bounding box center [1119, 52] width 185 height 28
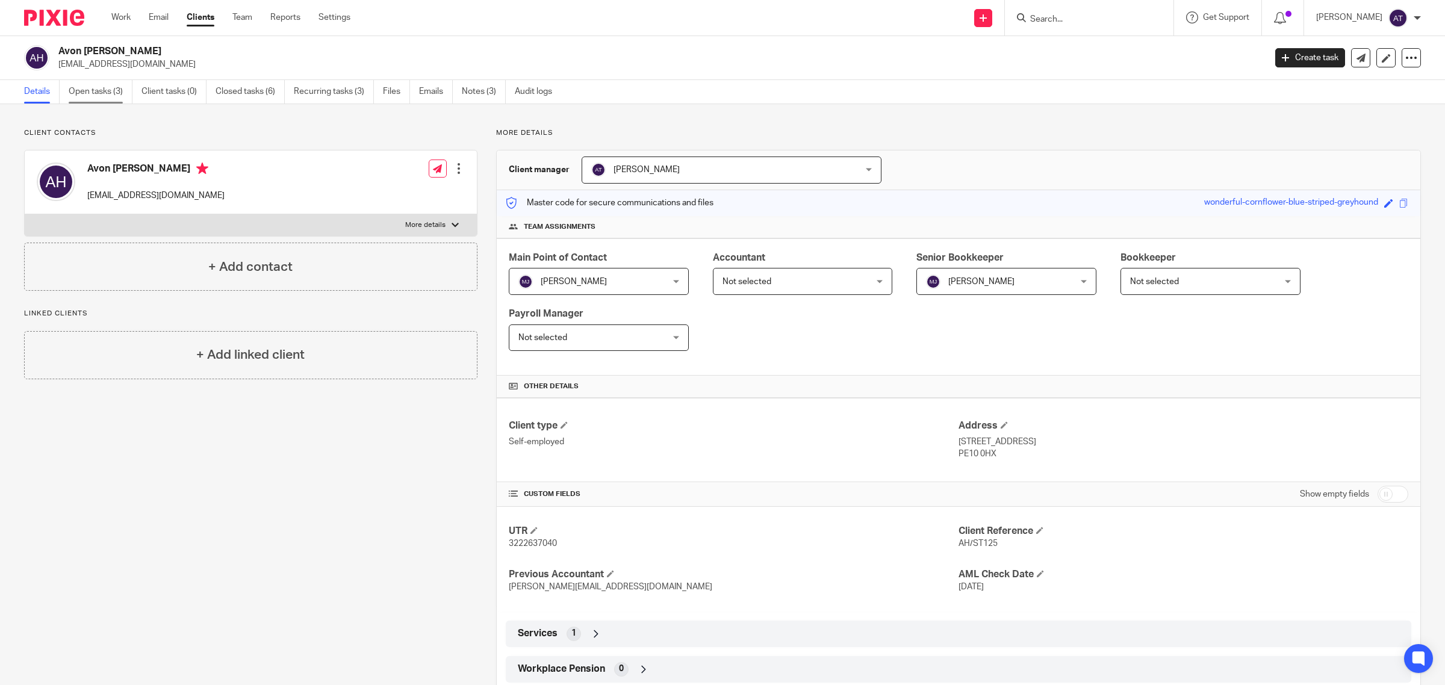
click at [101, 95] on link "Open tasks (3)" at bounding box center [101, 91] width 64 height 23
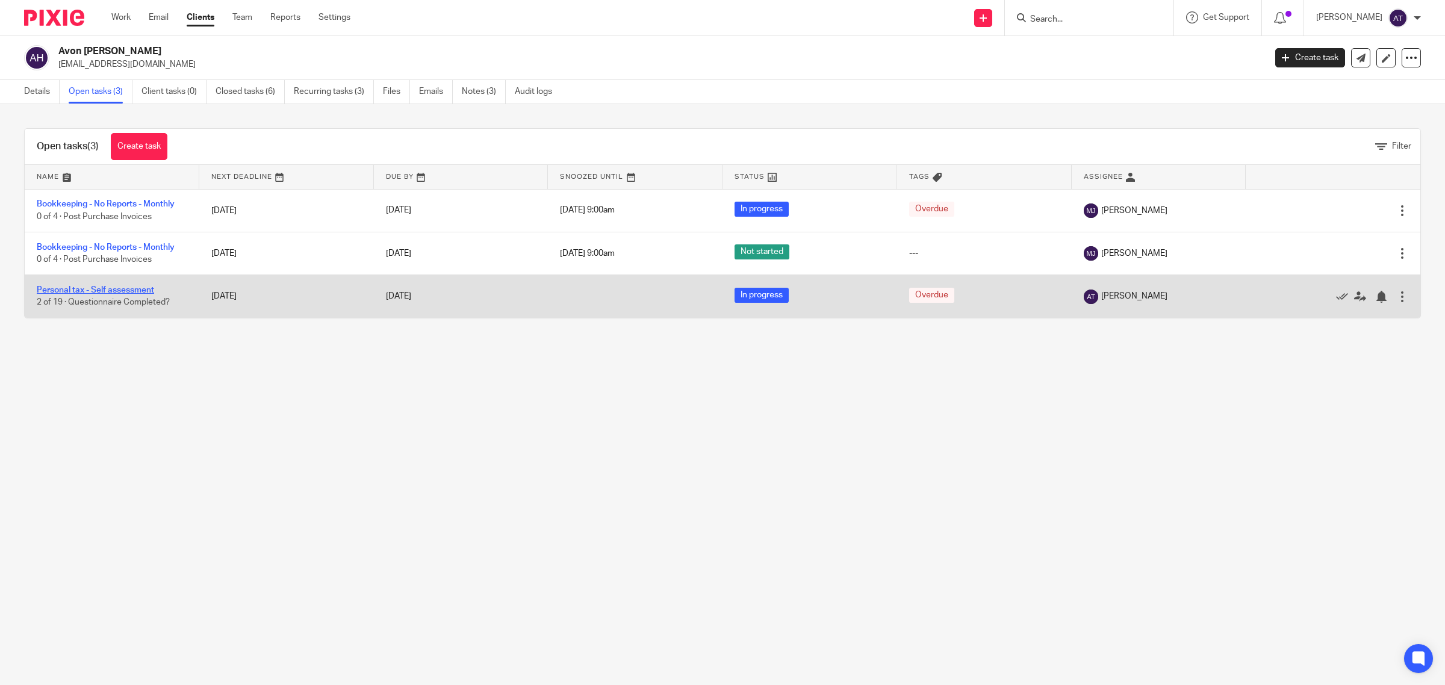
click at [143, 290] on link "Personal tax - Self assessment" at bounding box center [95, 290] width 117 height 8
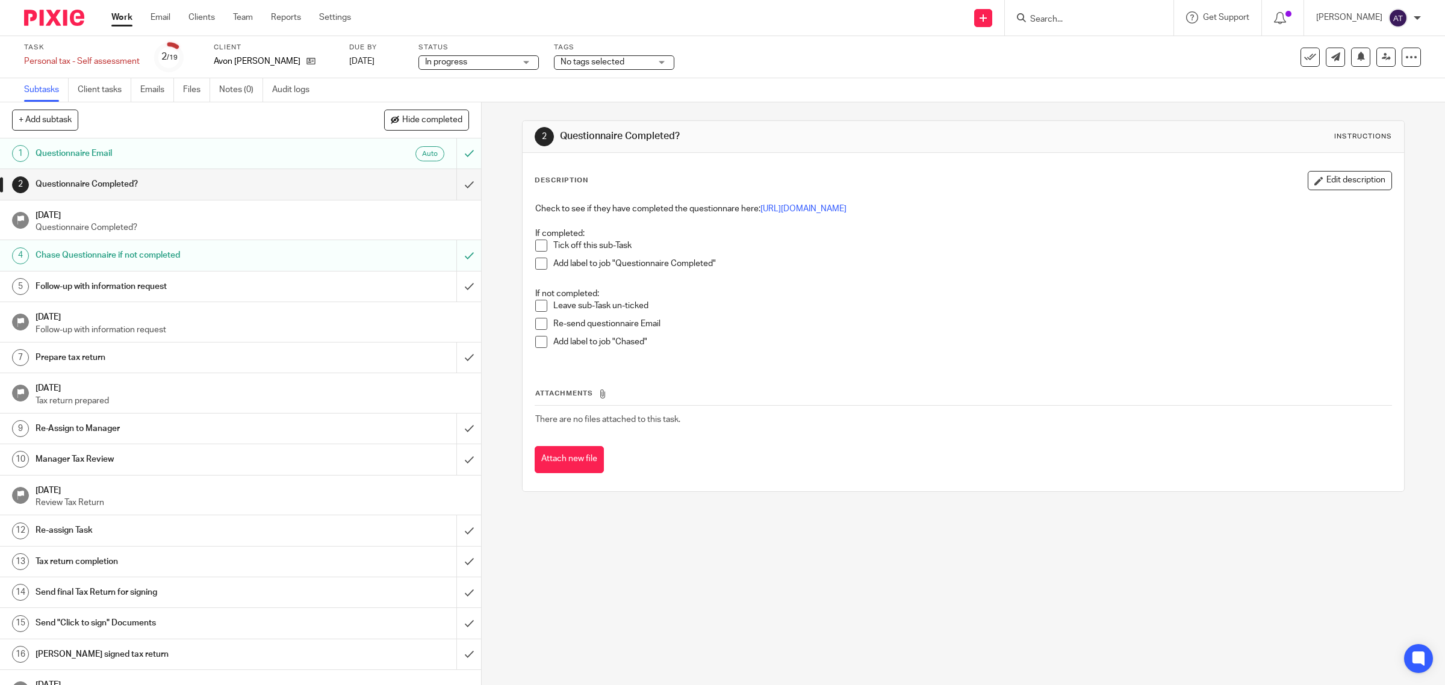
click at [639, 65] on span "No tags selected" at bounding box center [606, 62] width 90 height 13
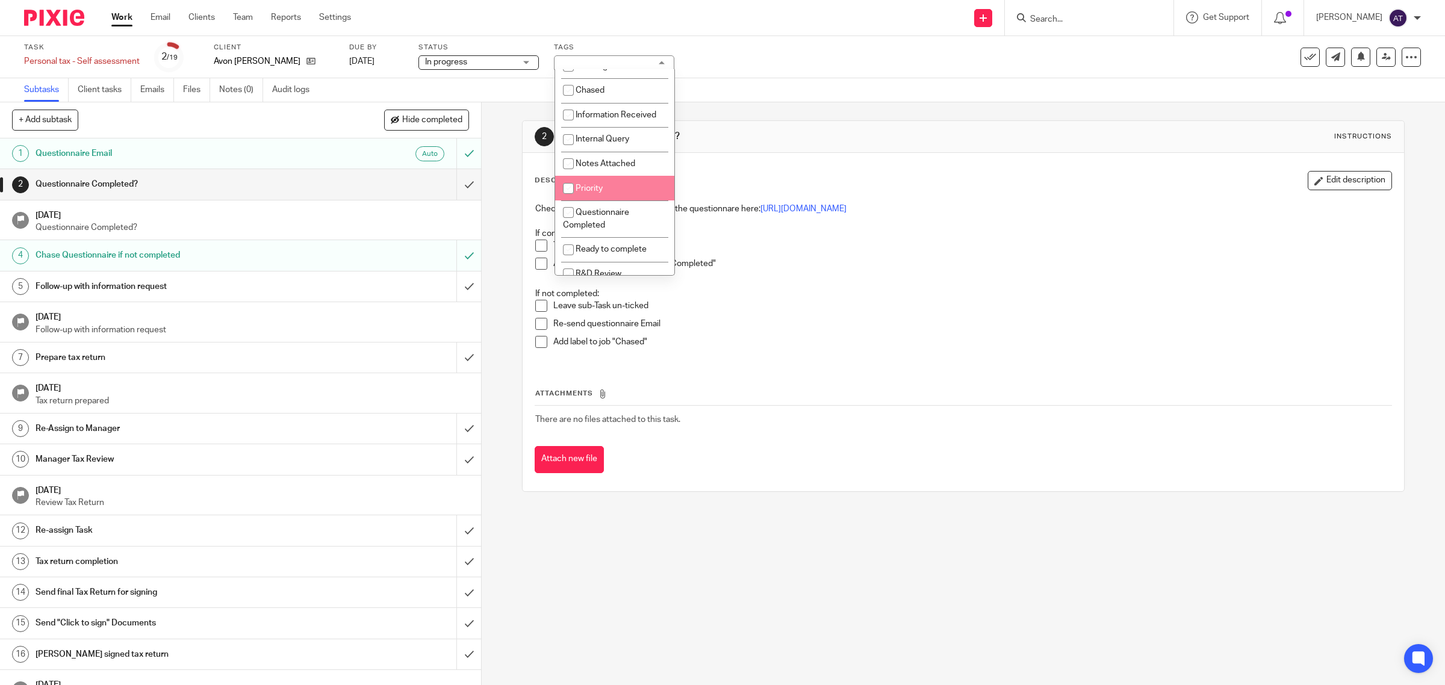
click at [603, 201] on li "Priority" at bounding box center [614, 188] width 119 height 25
checkbox input "true"
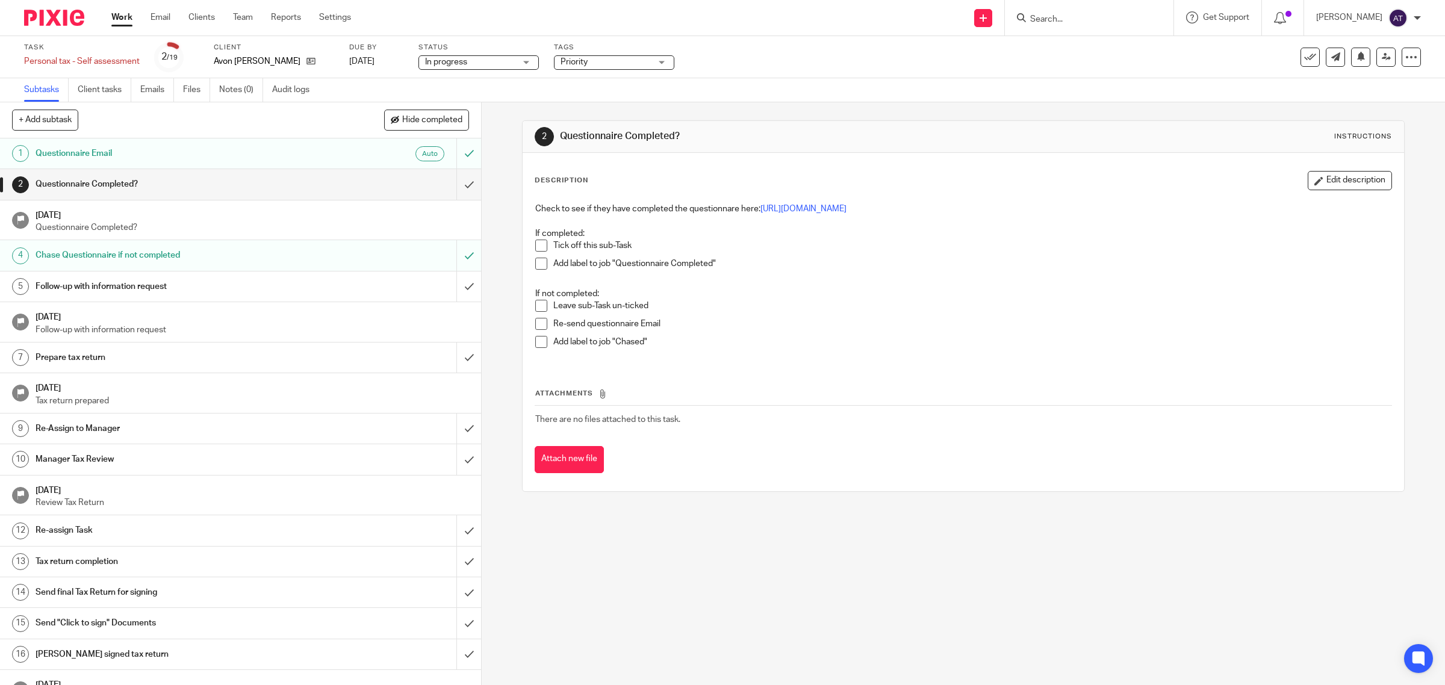
click at [793, 106] on div "2 Questionnaire Completed? Instructions Description Edit description Check to s…" at bounding box center [963, 306] width 883 height 408
click at [1063, 19] on input "Search" at bounding box center [1083, 19] width 108 height 11
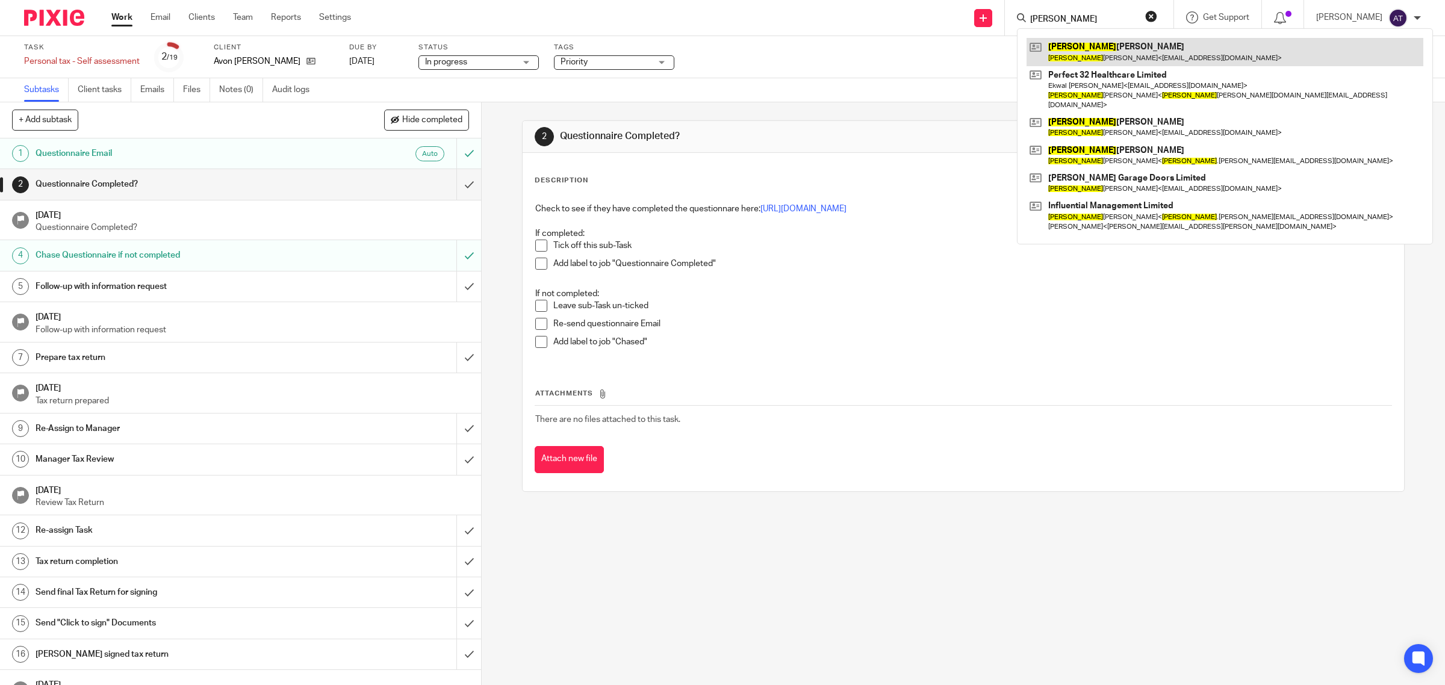
type input "tracy"
click at [1093, 45] on link at bounding box center [1225, 52] width 397 height 28
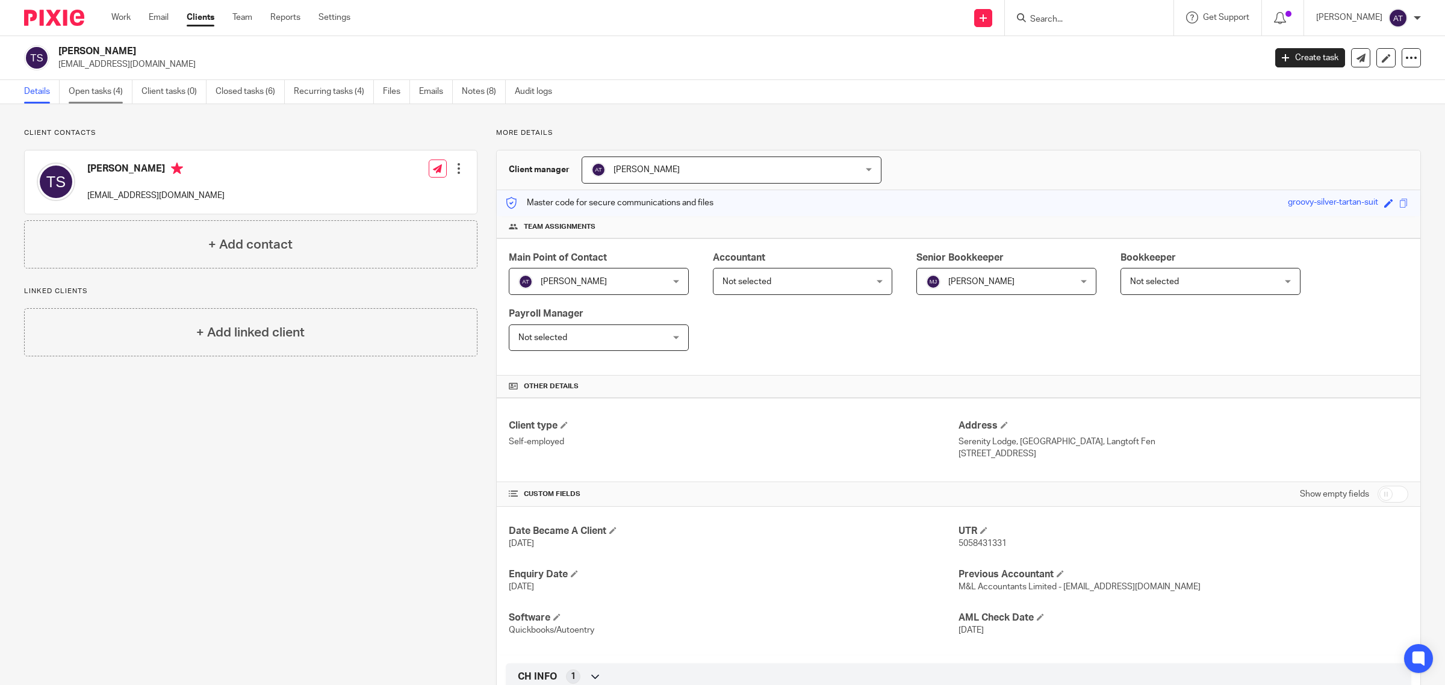
click at [100, 97] on link "Open tasks (4)" at bounding box center [101, 91] width 64 height 23
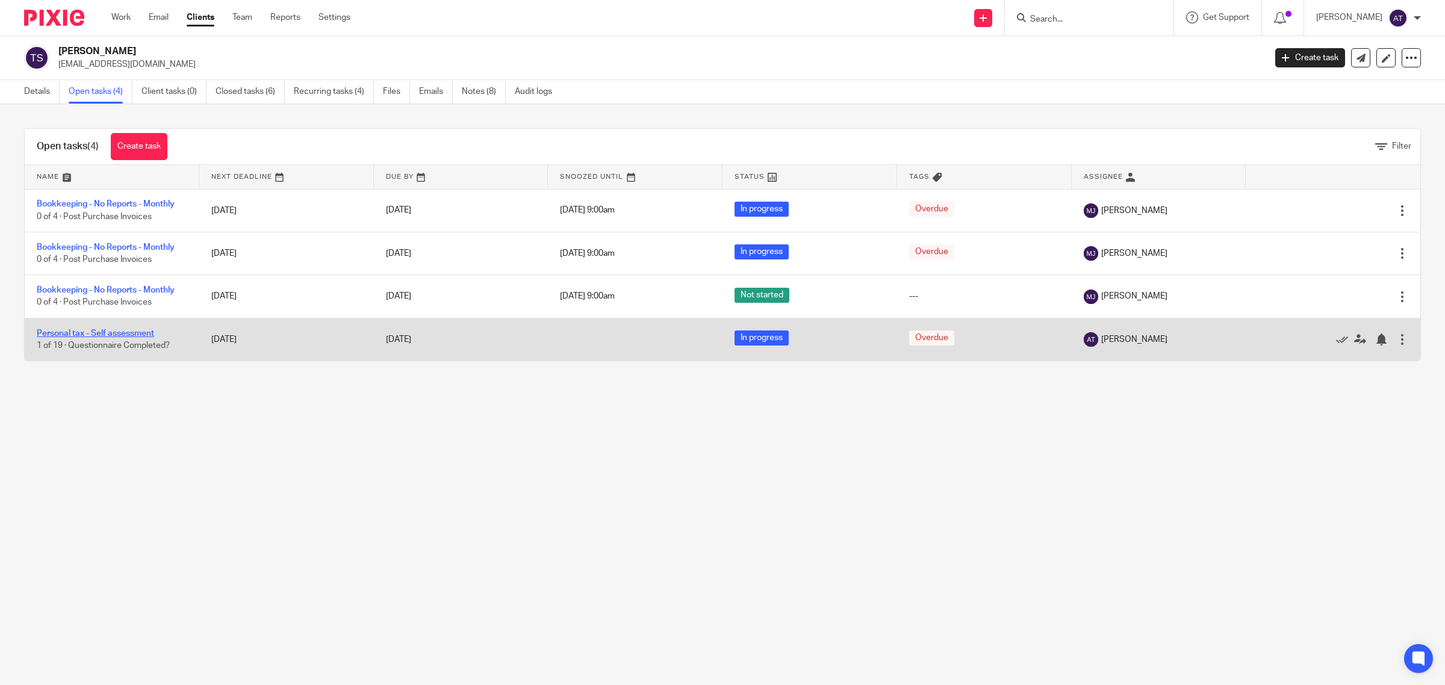
click at [118, 330] on link "Personal tax - Self assessment" at bounding box center [95, 333] width 117 height 8
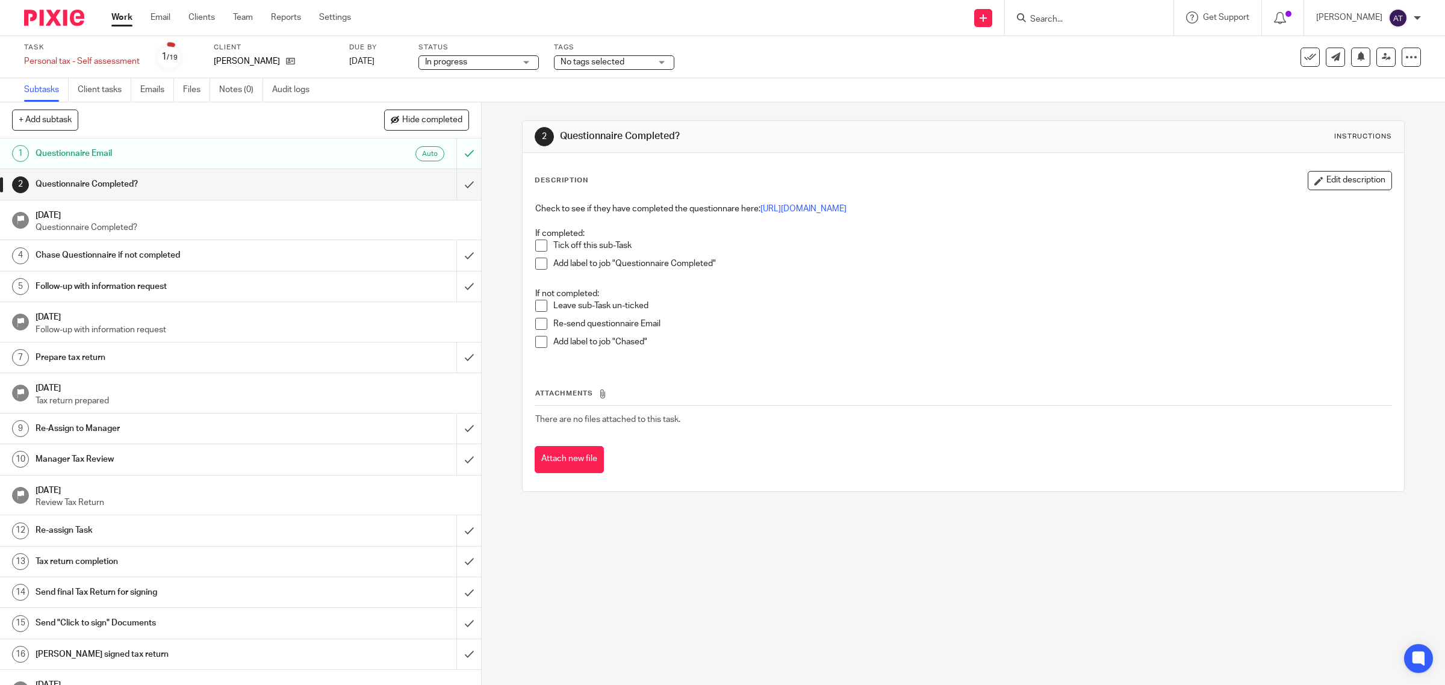
click at [615, 67] on span "No tags selected" at bounding box center [606, 62] width 90 height 13
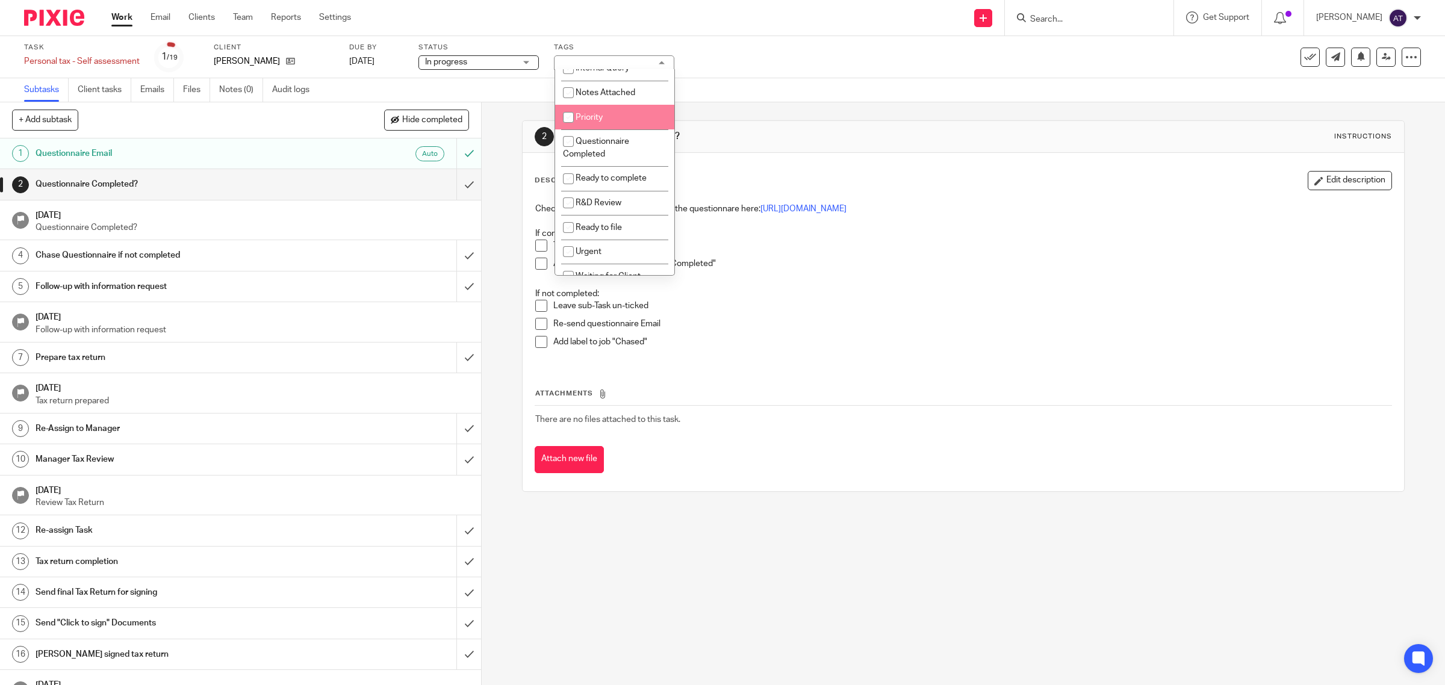
scroll to position [226, 0]
click at [608, 125] on li "Priority" at bounding box center [614, 113] width 119 height 25
checkbox input "true"
click at [764, 113] on div "2 Questionnaire Completed? Instructions Description Edit description Check to s…" at bounding box center [963, 306] width 883 height 408
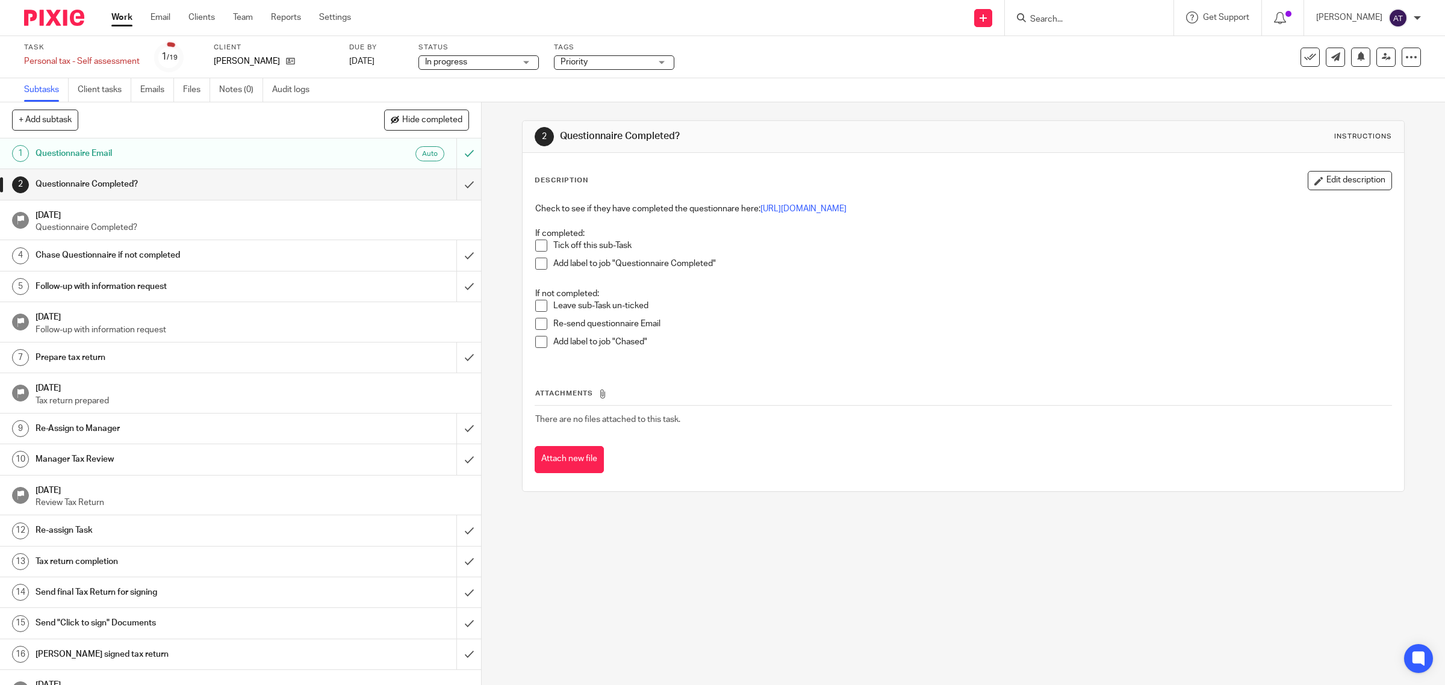
click at [1057, 16] on input "Search" at bounding box center [1083, 19] width 108 height 11
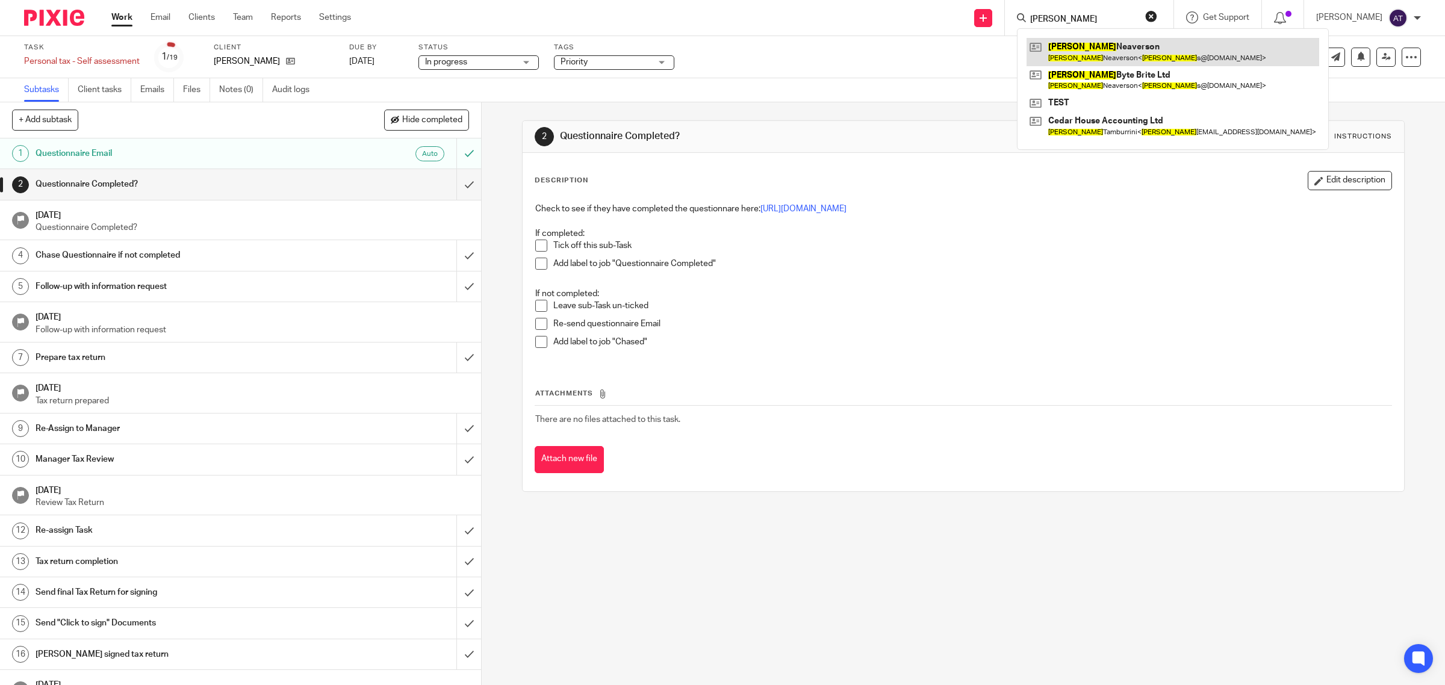
type input "aimee"
click at [1081, 49] on link at bounding box center [1173, 52] width 293 height 28
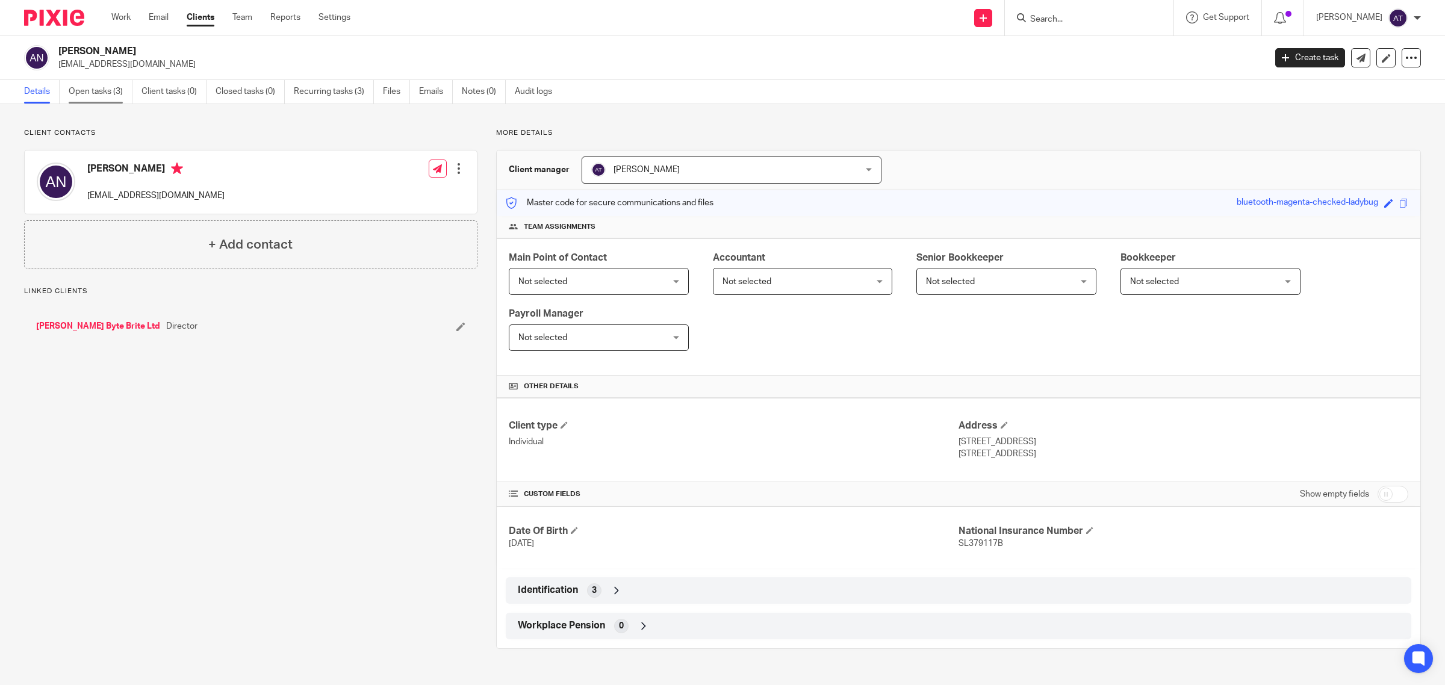
click at [101, 94] on link "Open tasks (3)" at bounding box center [101, 91] width 64 height 23
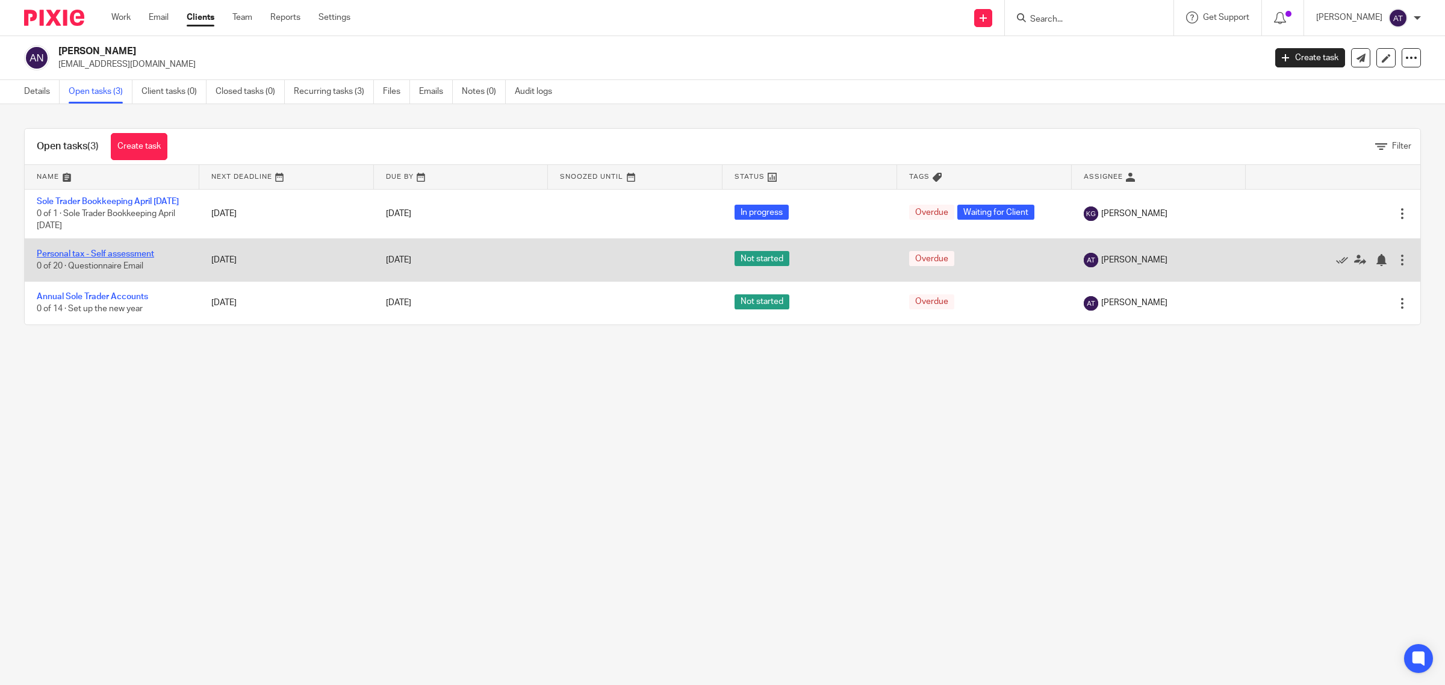
click at [126, 258] on link "Personal tax - Self assessment" at bounding box center [95, 254] width 117 height 8
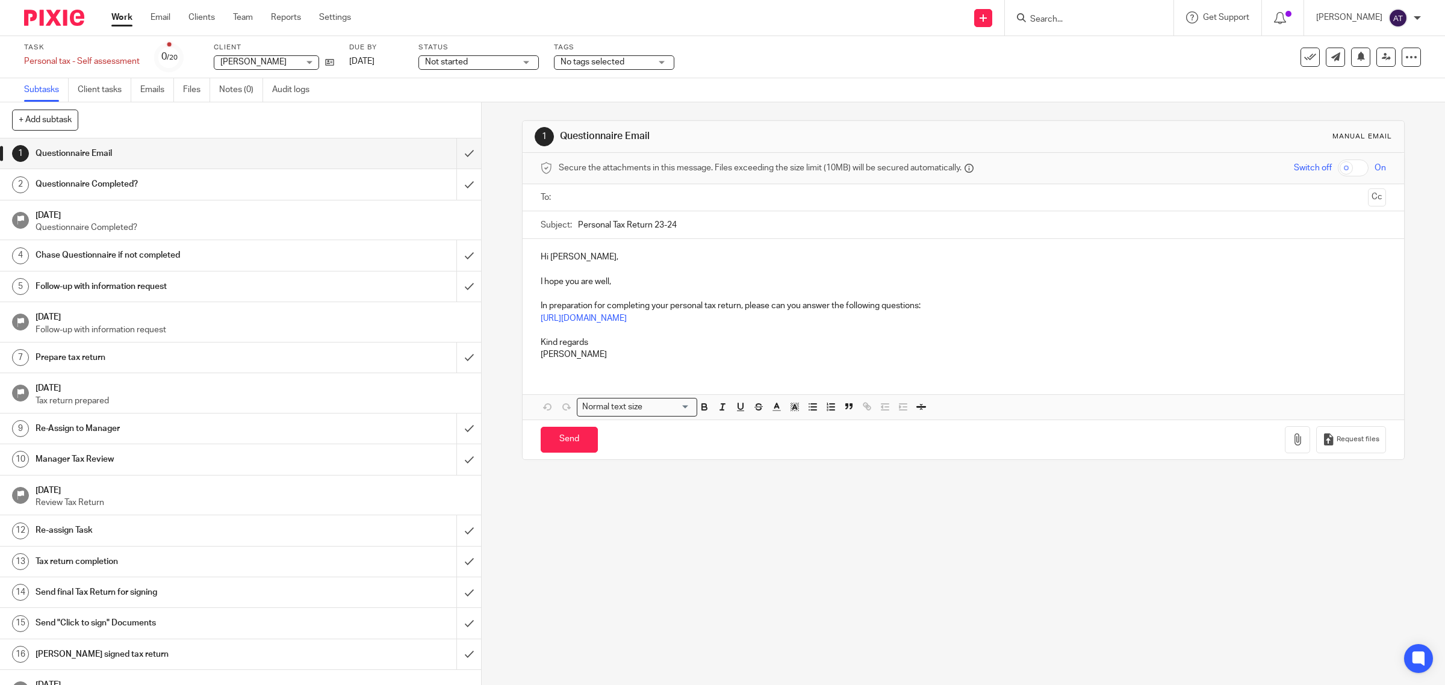
click at [622, 63] on span "No tags selected" at bounding box center [593, 62] width 64 height 8
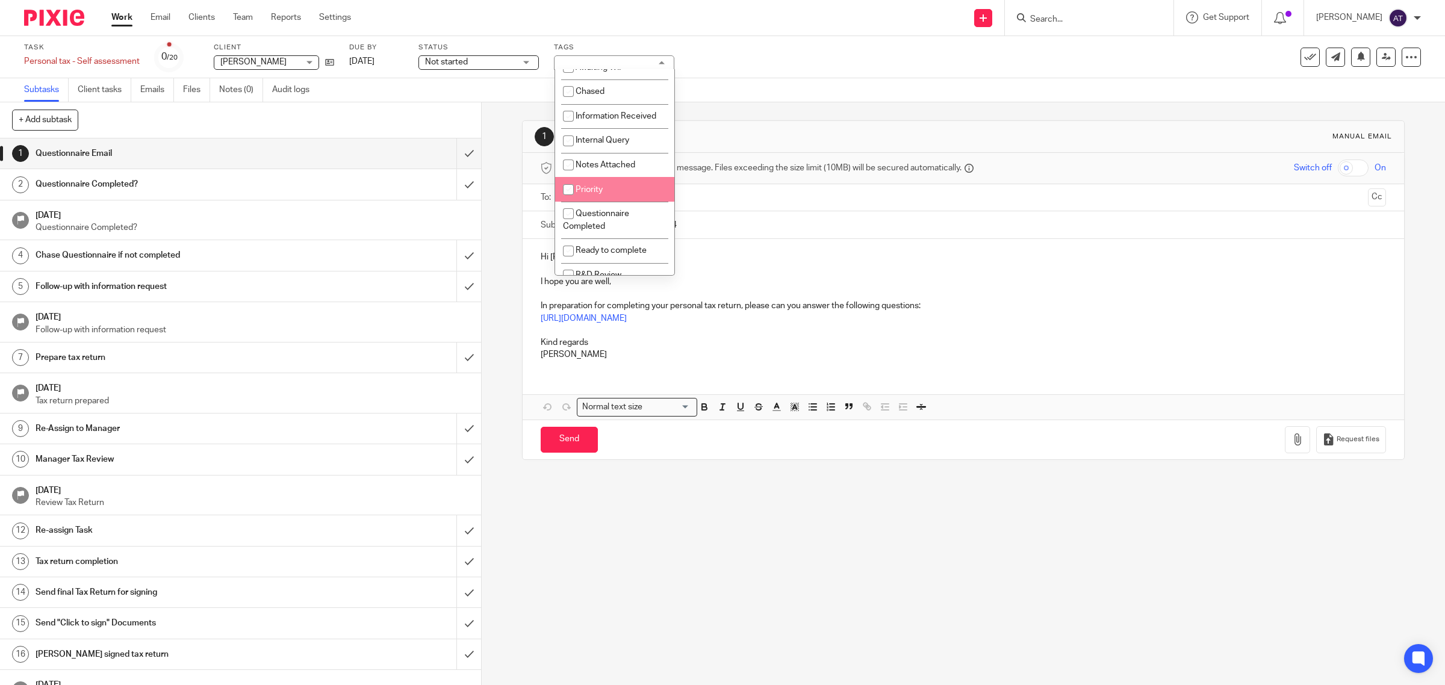
scroll to position [151, 0]
click at [624, 201] on li "Priority" at bounding box center [614, 188] width 119 height 25
checkbox input "true"
click at [744, 107] on div "1 Questionnaire Email Manual email Secure the attachments in this message. File…" at bounding box center [963, 290] width 883 height 376
